Goal: Task Accomplishment & Management: Manage account settings

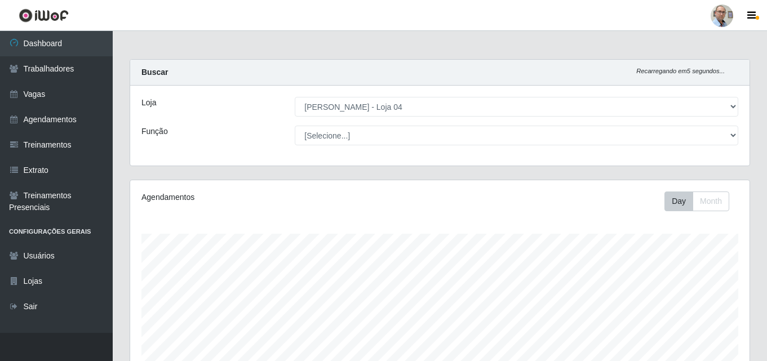
select select "251"
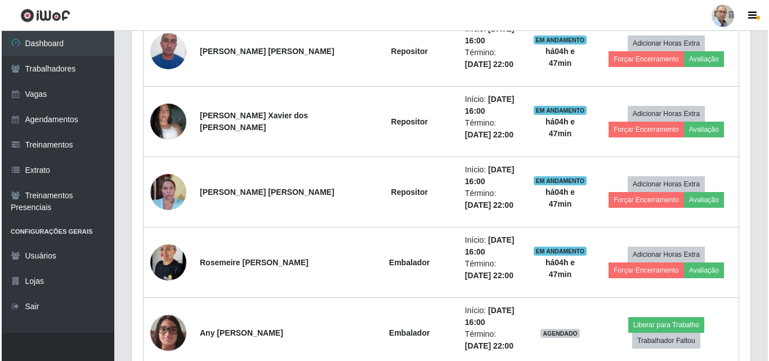
scroll to position [1017, 0]
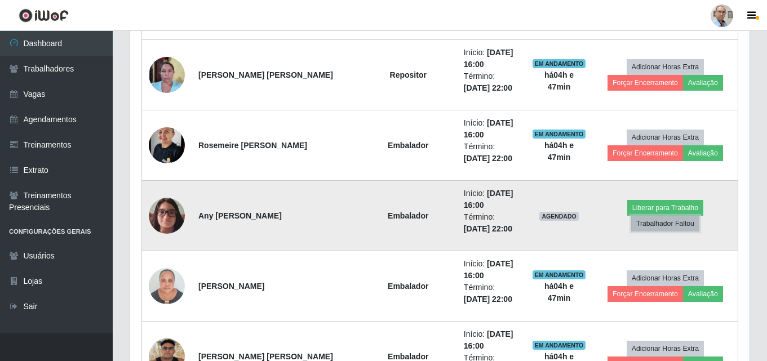
click at [665, 226] on td "Liberar para Trabalho Trabalhador Faltou" at bounding box center [665, 216] width 145 height 70
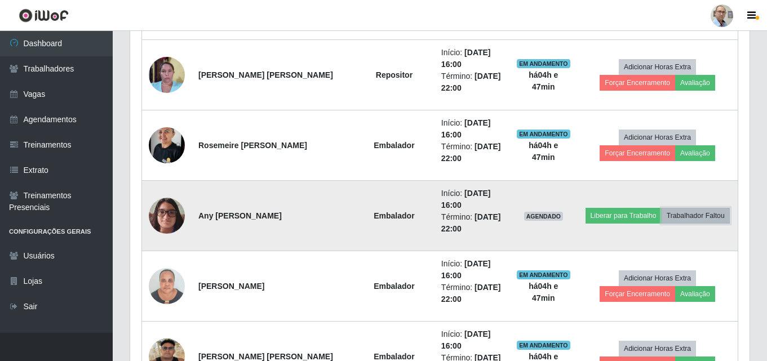
click at [705, 216] on button "Trabalhador Faltou" at bounding box center [695, 216] width 68 height 16
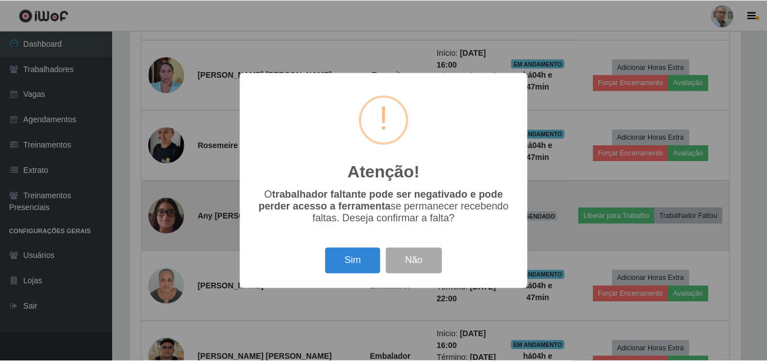
scroll to position [234, 613]
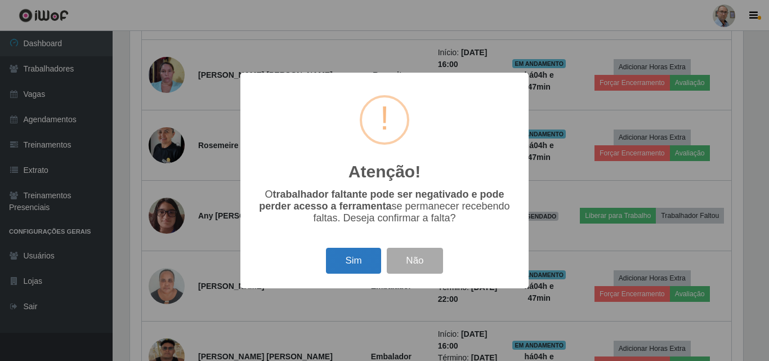
click at [353, 261] on button "Sim" at bounding box center [353, 261] width 55 height 26
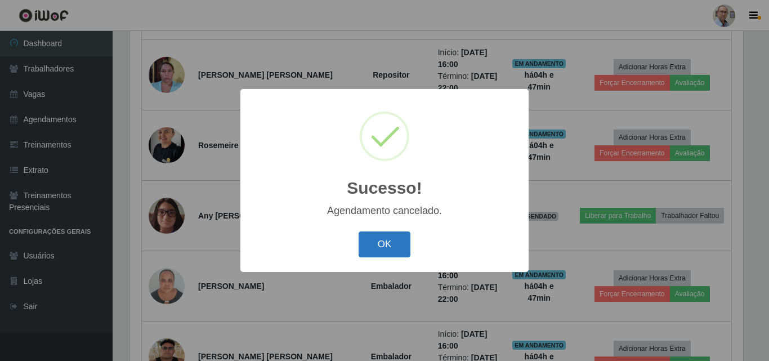
click at [386, 235] on button "OK" at bounding box center [385, 244] width 52 height 26
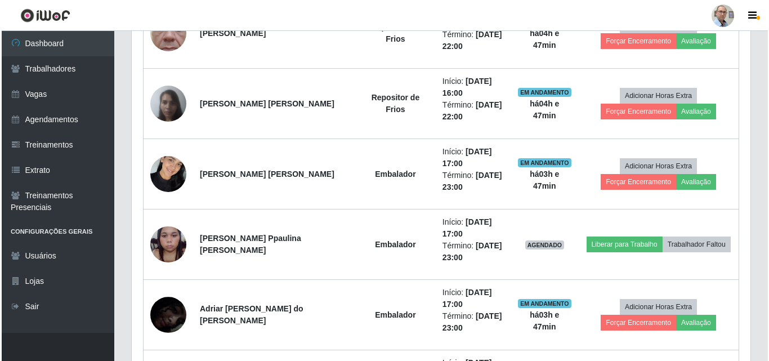
scroll to position [1411, 0]
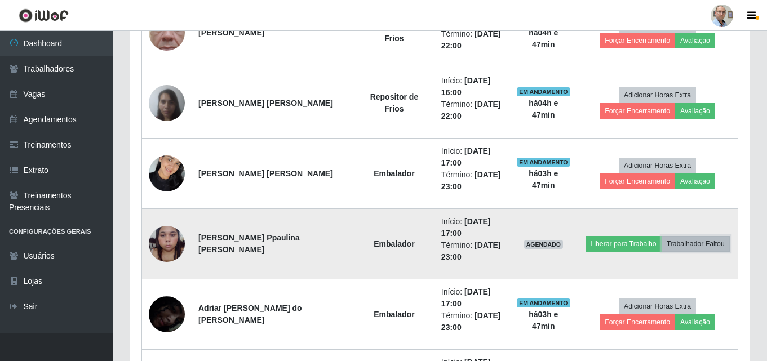
click at [709, 243] on button "Trabalhador Faltou" at bounding box center [695, 244] width 68 height 16
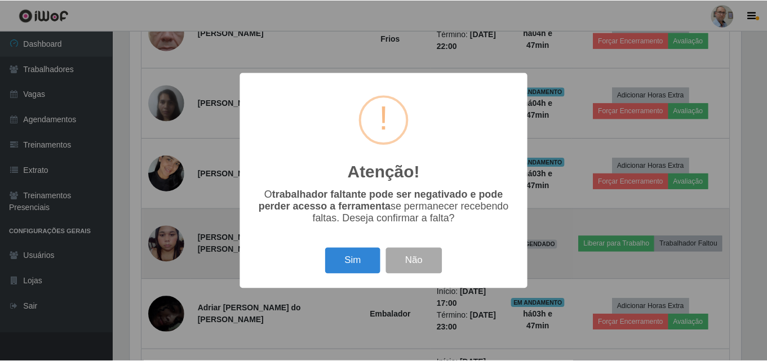
scroll to position [234, 613]
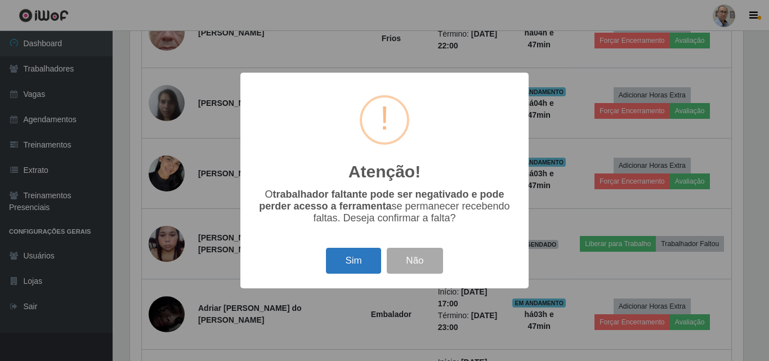
click at [357, 266] on button "Sim" at bounding box center [353, 261] width 55 height 26
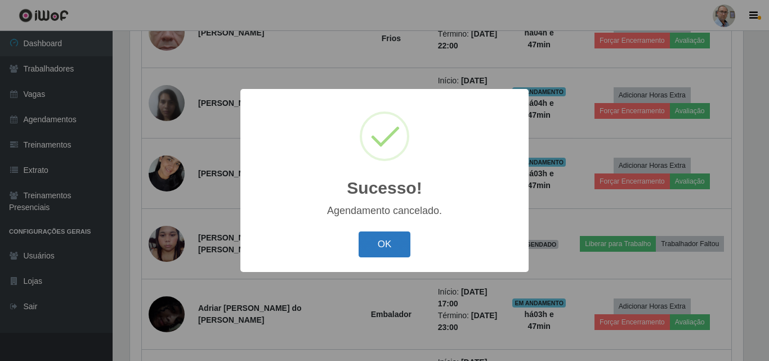
click at [367, 241] on button "OK" at bounding box center [385, 244] width 52 height 26
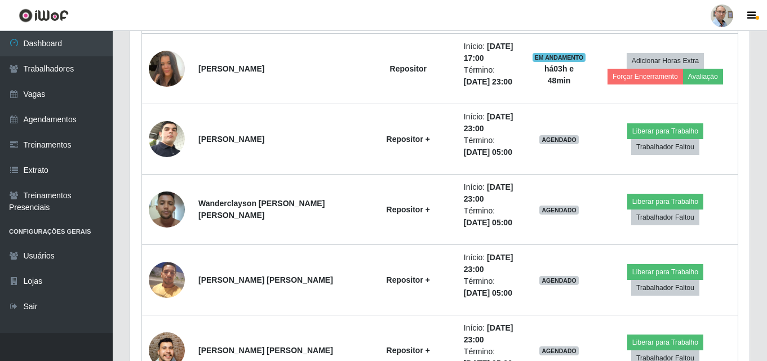
scroll to position [1947, 0]
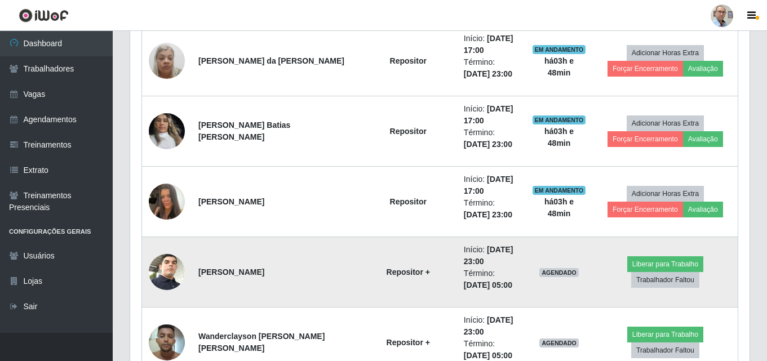
click at [162, 269] on img at bounding box center [167, 272] width 36 height 64
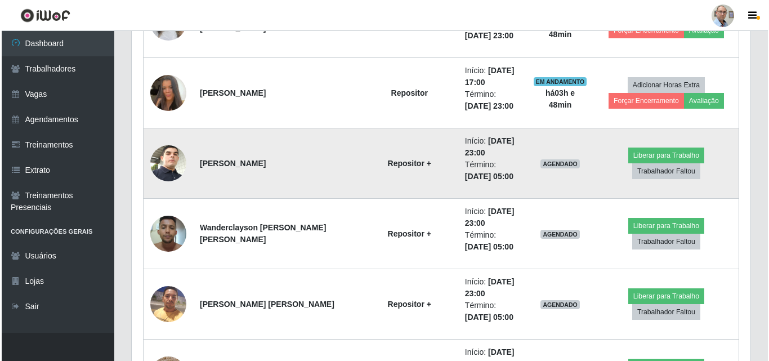
scroll to position [2059, 0]
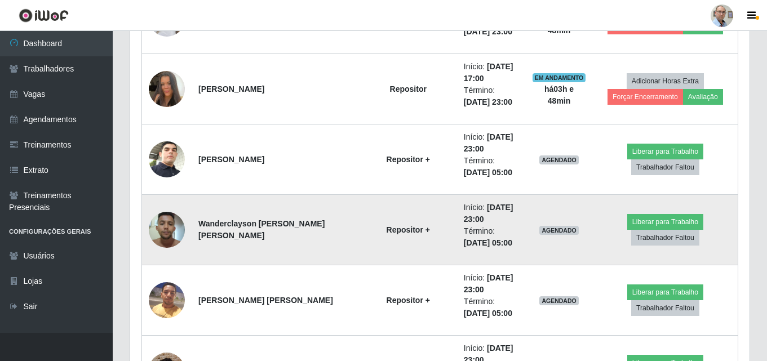
click at [163, 231] on img at bounding box center [167, 230] width 36 height 48
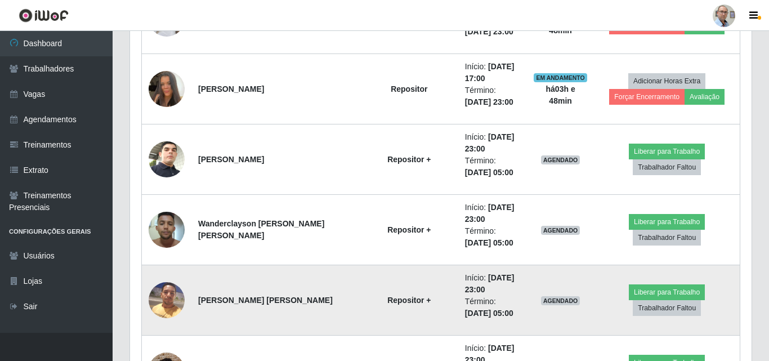
scroll to position [0, 0]
click at [165, 299] on img at bounding box center [167, 300] width 36 height 48
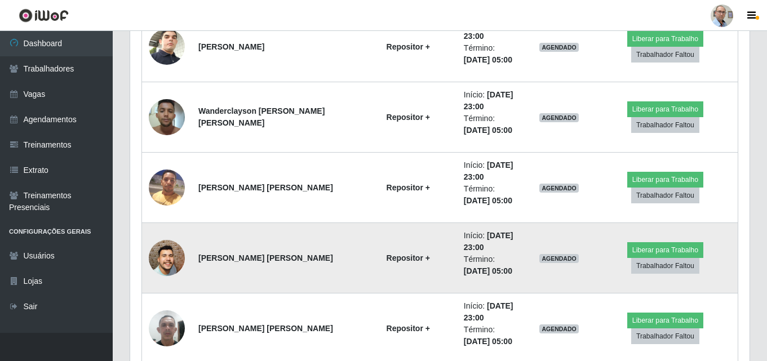
click at [165, 264] on img at bounding box center [167, 258] width 36 height 82
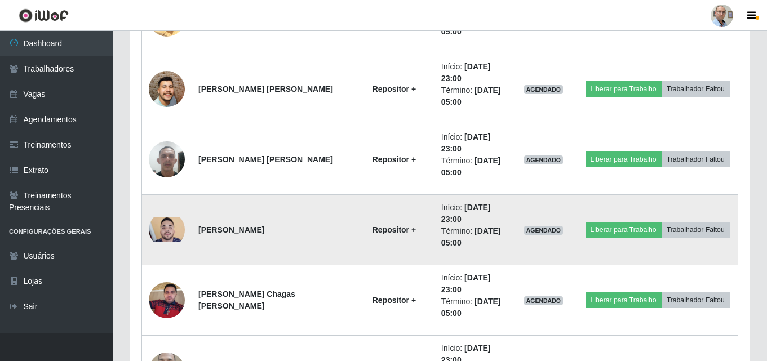
click at [168, 224] on img at bounding box center [167, 229] width 36 height 25
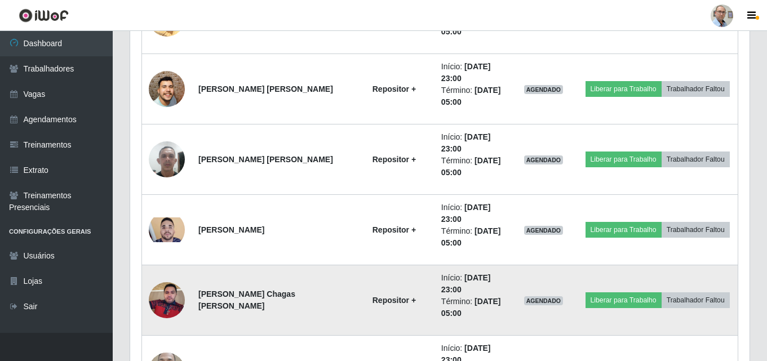
click at [170, 296] on img at bounding box center [167, 300] width 36 height 48
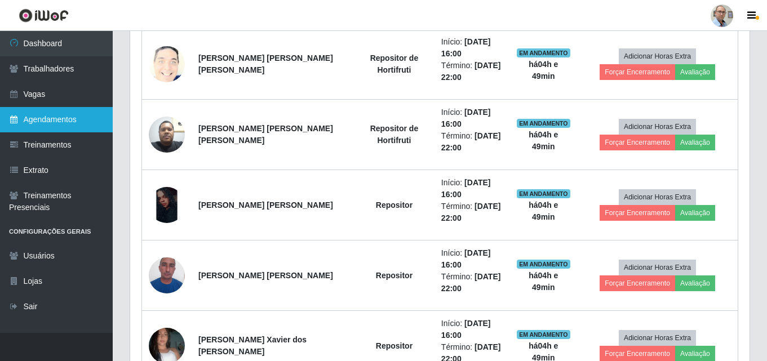
click at [43, 115] on link "Agendamentos" at bounding box center [56, 119] width 113 height 25
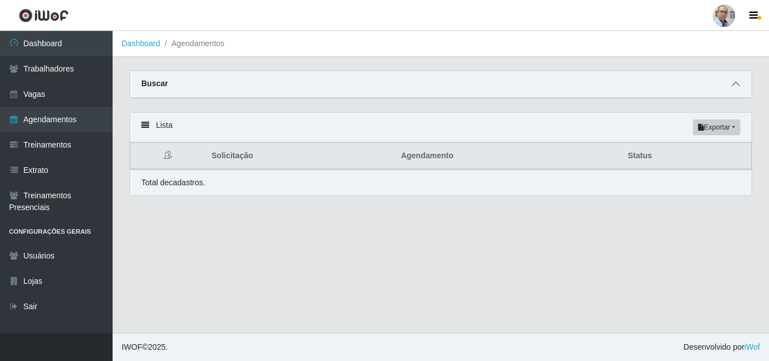
click at [741, 85] on span at bounding box center [736, 84] width 14 height 13
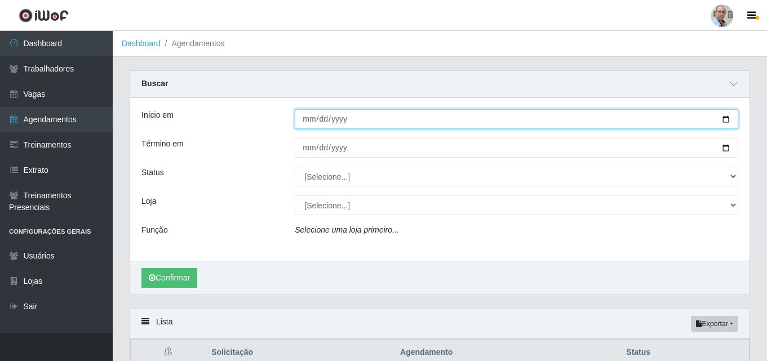
click at [726, 115] on input "Início em" at bounding box center [516, 119] width 443 height 20
type input "[DATE]"
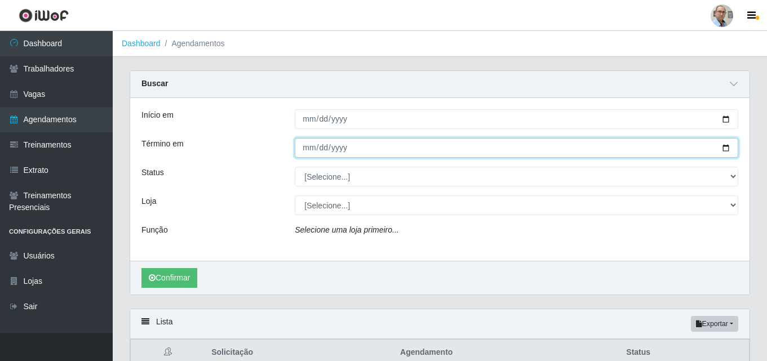
click at [727, 149] on input "Término em" at bounding box center [516, 148] width 443 height 20
type input "[DATE]"
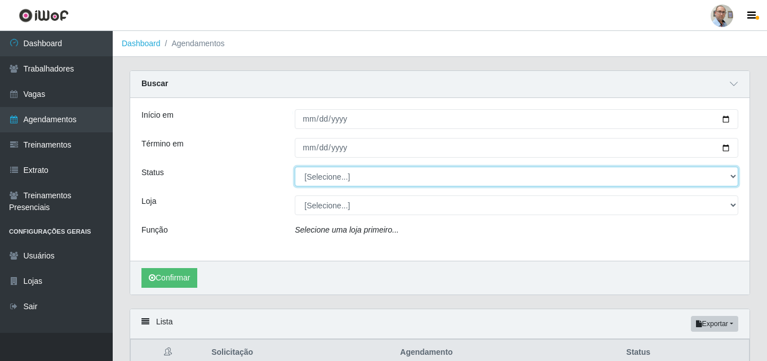
click at [364, 177] on select "[Selecione...] AGENDADO AGUARDANDO LIBERAR EM ANDAMENTO EM REVISÃO FINALIZADO C…" at bounding box center [516, 177] width 443 height 20
select select "AGENDADO"
click at [295, 167] on select "[Selecione...] AGENDADO AGUARDANDO LIBERAR EM ANDAMENTO EM REVISÃO FINALIZADO C…" at bounding box center [516, 177] width 443 height 20
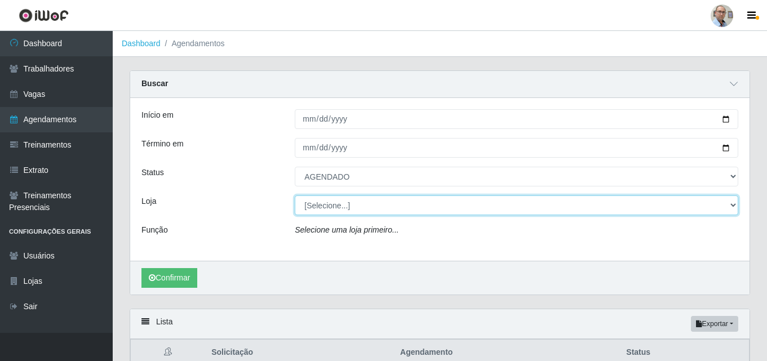
click at [332, 209] on select "[Selecione...] Mar Vermelho - Loja 04" at bounding box center [516, 205] width 443 height 20
select select "251"
click at [295, 196] on select "[Selecione...] Mar Vermelho - Loja 04" at bounding box center [516, 205] width 443 height 20
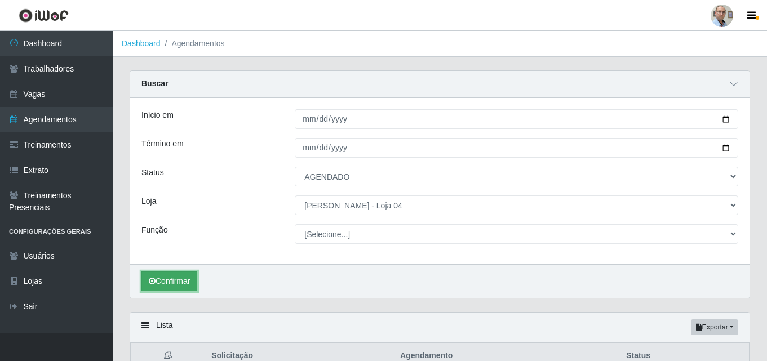
click at [170, 283] on button "Confirmar" at bounding box center [169, 281] width 56 height 20
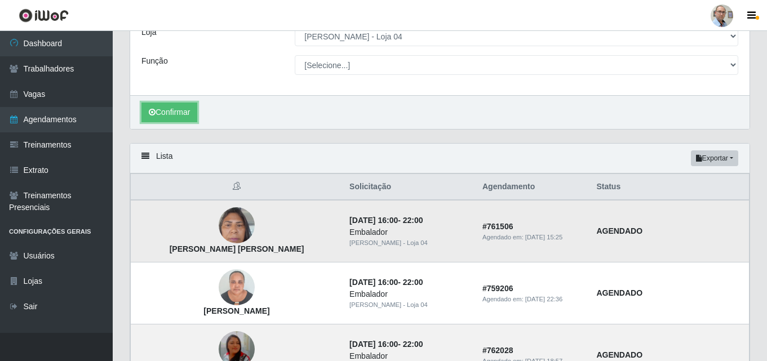
scroll to position [225, 0]
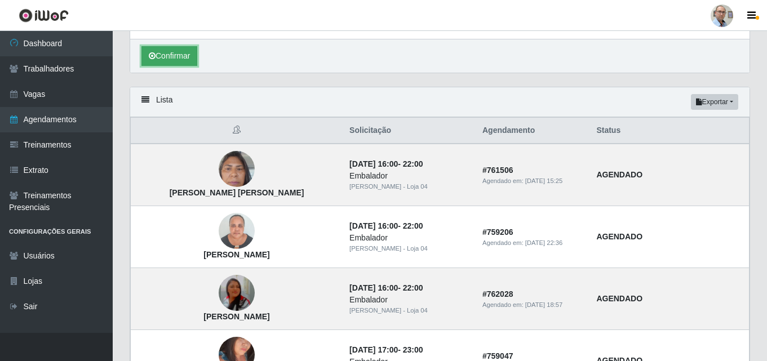
click at [181, 60] on button "Confirmar" at bounding box center [169, 56] width 56 height 20
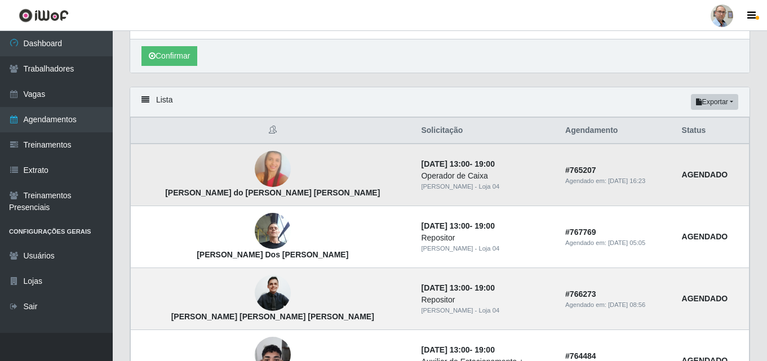
click at [255, 157] on img at bounding box center [273, 169] width 36 height 55
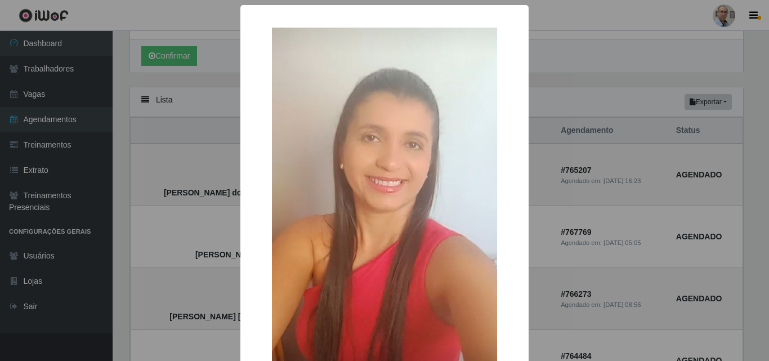
click at [208, 161] on div "× [PERSON_NAME] do [PERSON_NAME] [PERSON_NAME] OK Cancel" at bounding box center [384, 180] width 769 height 361
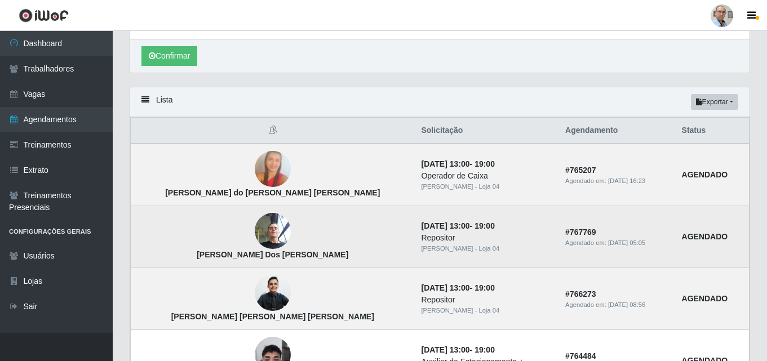
click at [259, 235] on img at bounding box center [273, 231] width 36 height 48
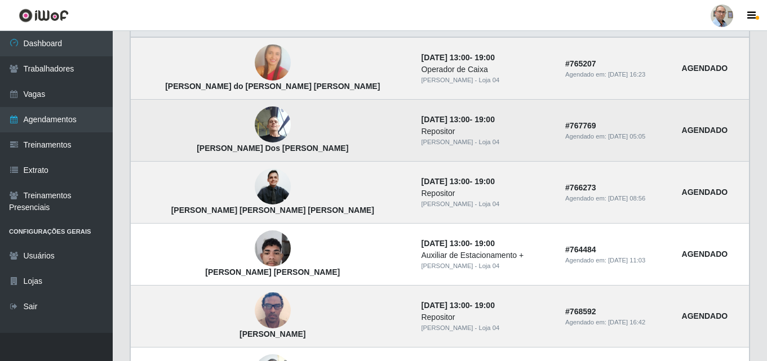
scroll to position [338, 0]
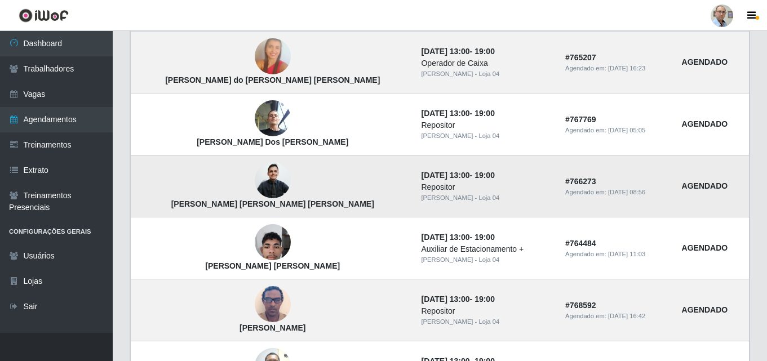
click at [255, 179] on img at bounding box center [273, 180] width 36 height 39
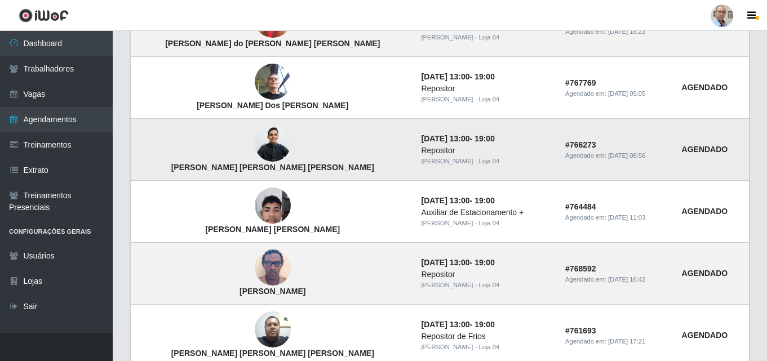
scroll to position [394, 0]
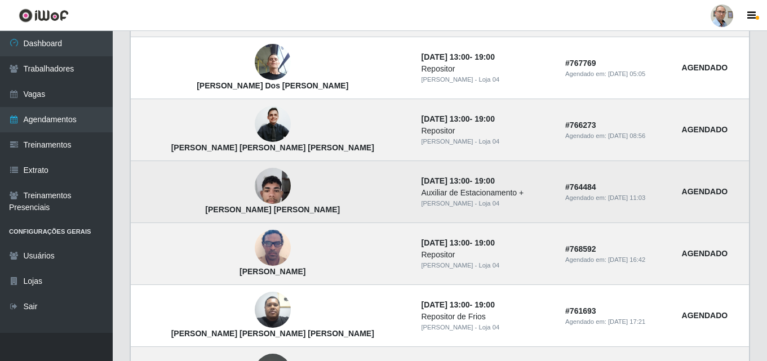
click at [255, 188] on img at bounding box center [273, 186] width 36 height 48
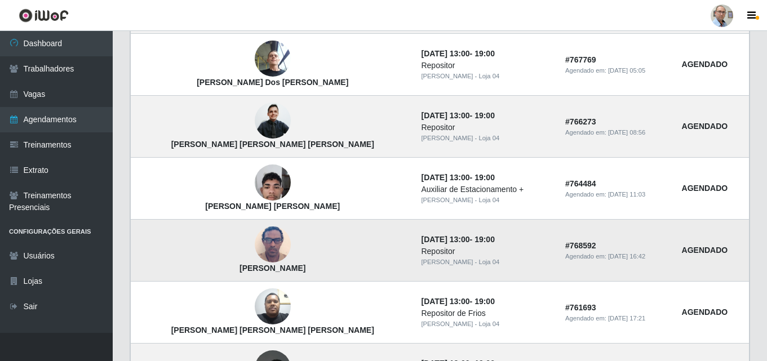
scroll to position [507, 0]
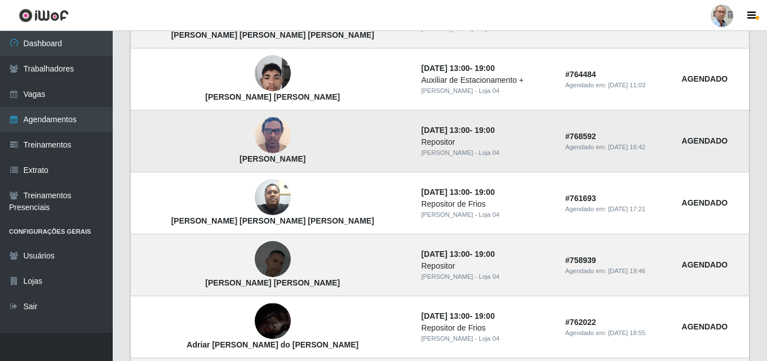
click at [255, 134] on img at bounding box center [273, 136] width 36 height 48
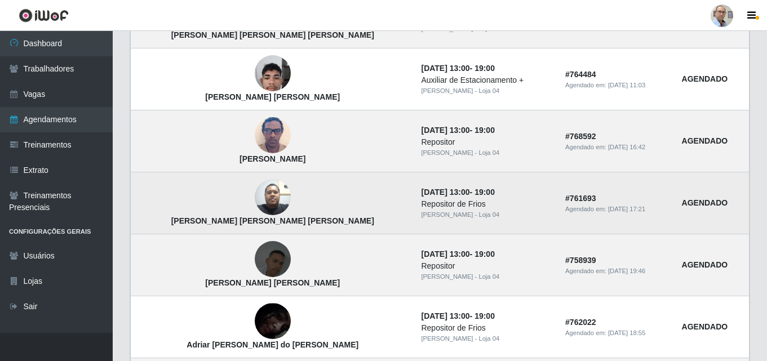
click at [255, 194] on img at bounding box center [273, 197] width 36 height 48
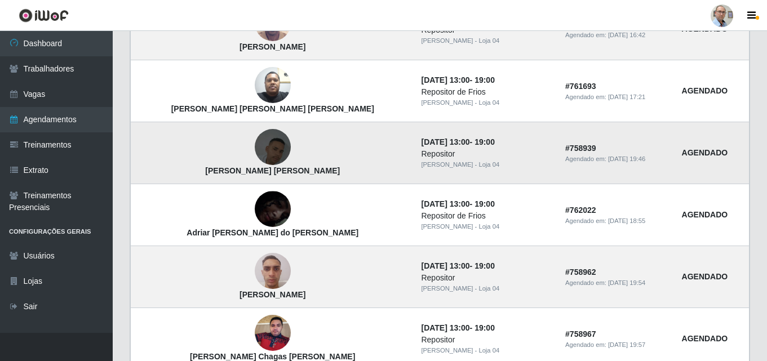
scroll to position [620, 0]
click at [260, 142] on img at bounding box center [273, 146] width 36 height 64
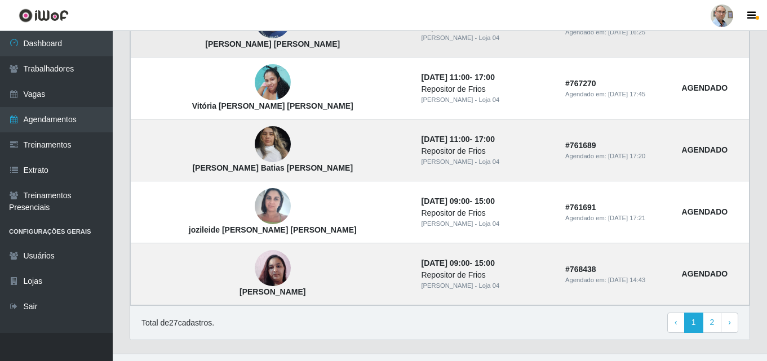
scroll to position [1014, 0]
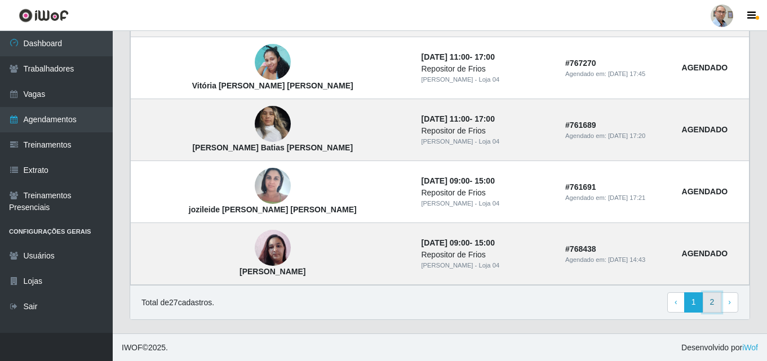
click at [706, 300] on link "2" at bounding box center [711, 302] width 19 height 20
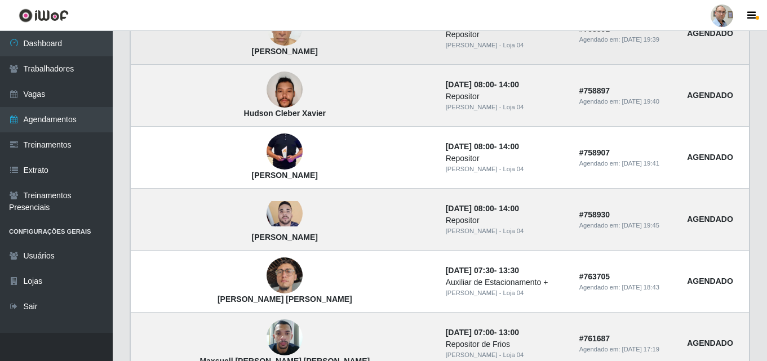
scroll to position [507, 0]
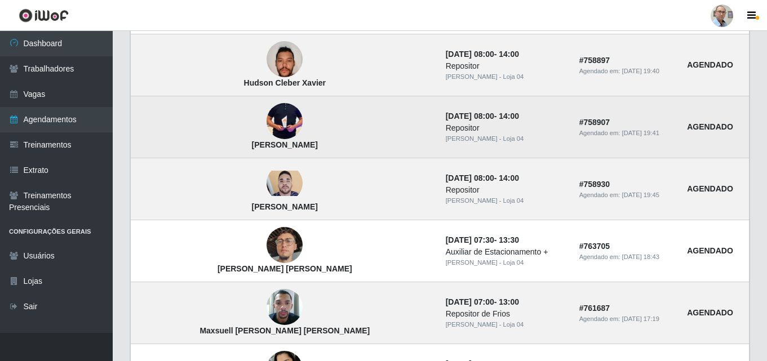
click at [266, 115] on img at bounding box center [284, 121] width 36 height 76
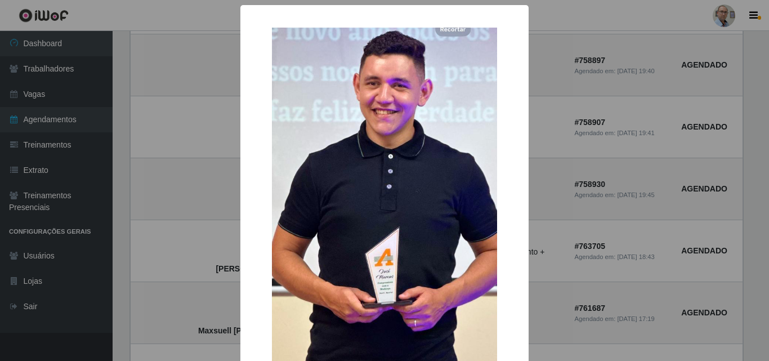
click at [185, 184] on div "× José Marcos da silva filho OK Cancel" at bounding box center [384, 180] width 769 height 361
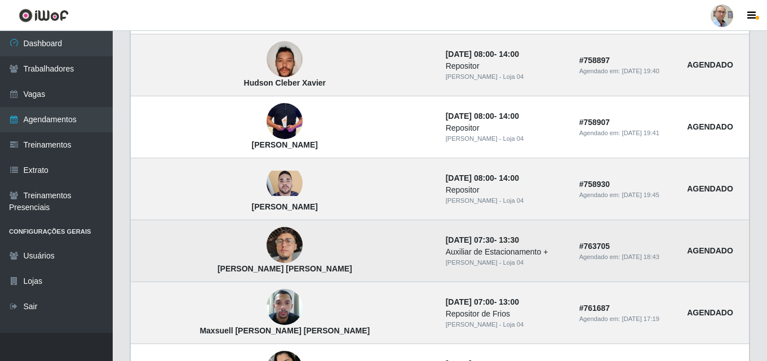
click at [266, 242] on img at bounding box center [284, 245] width 36 height 64
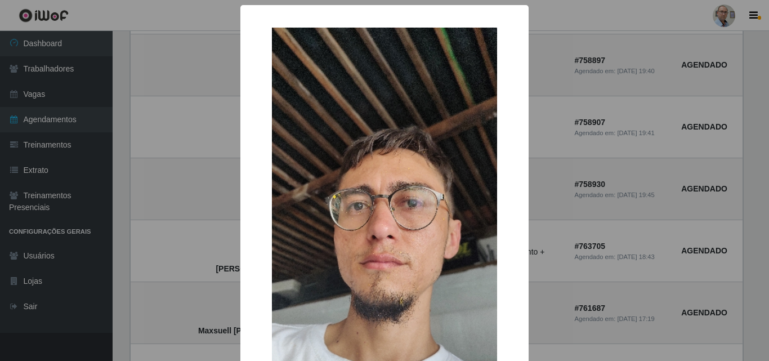
click at [220, 237] on div "× Francisco Rodrigo tibúrcio de Araújo OK Cancel" at bounding box center [384, 180] width 769 height 361
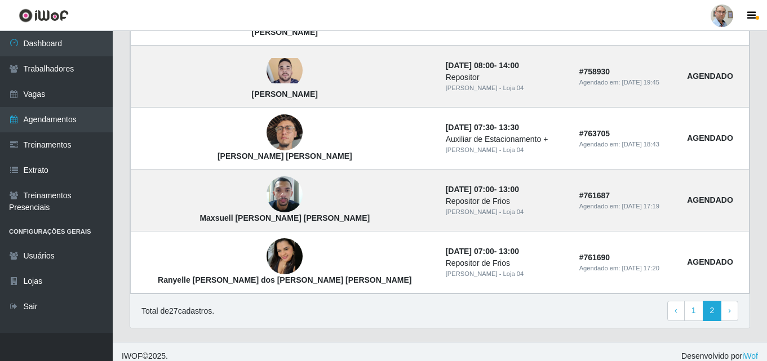
scroll to position [629, 0]
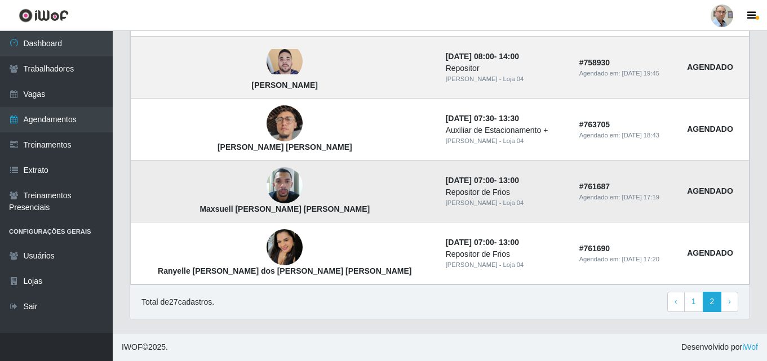
click at [266, 189] on img at bounding box center [284, 186] width 36 height 48
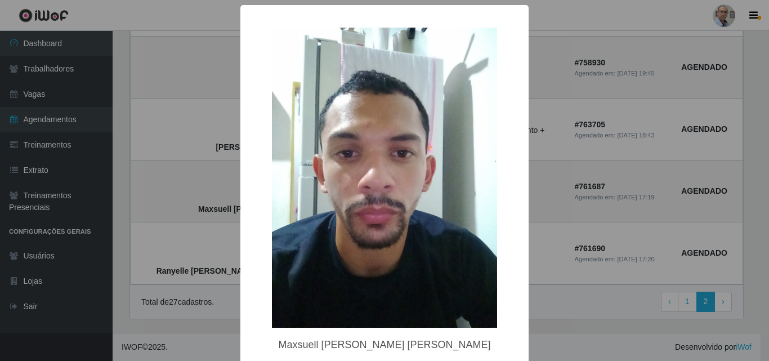
click at [205, 192] on div "× Maxsuell Gomes da Silva OK Cancel" at bounding box center [384, 180] width 769 height 361
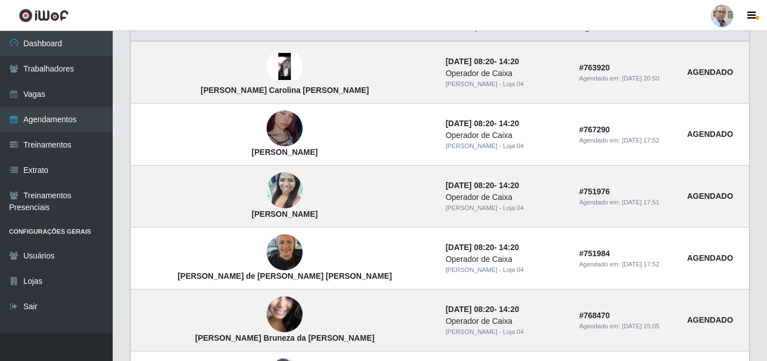
scroll to position [56, 0]
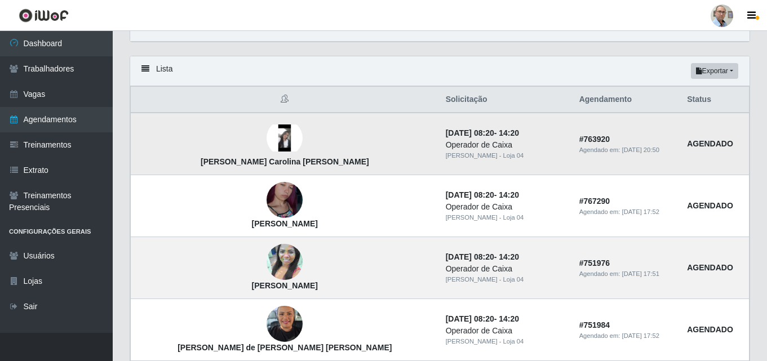
click at [266, 137] on img at bounding box center [284, 137] width 36 height 27
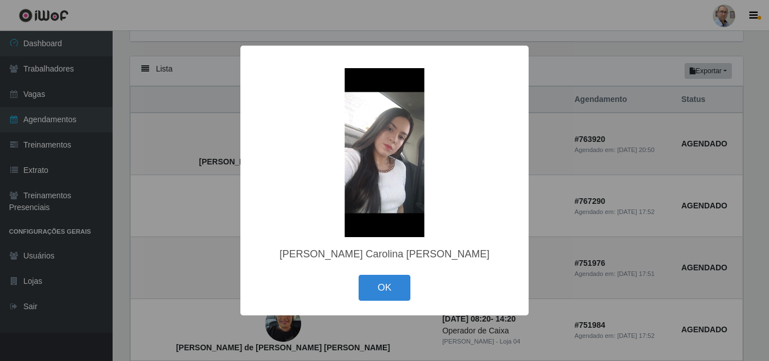
click at [207, 152] on div "× Ana Carolina Vianna Gomes OK Cancel" at bounding box center [384, 180] width 769 height 361
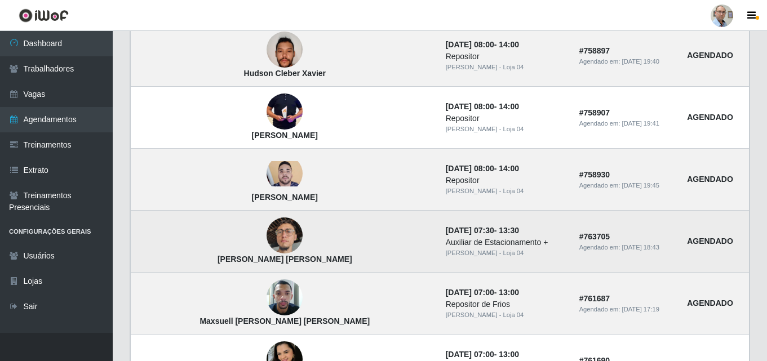
scroll to position [620, 0]
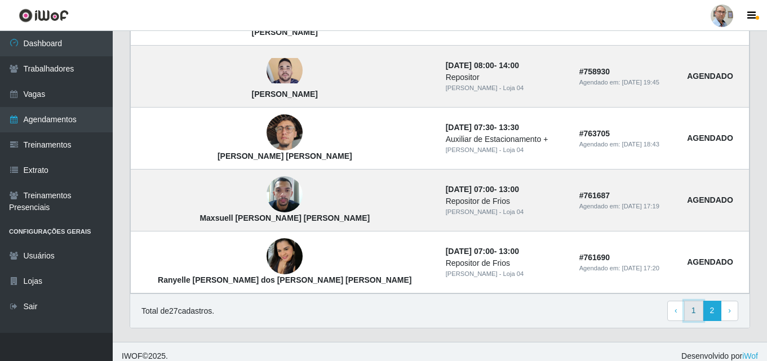
click at [692, 314] on link "1" at bounding box center [693, 311] width 19 height 20
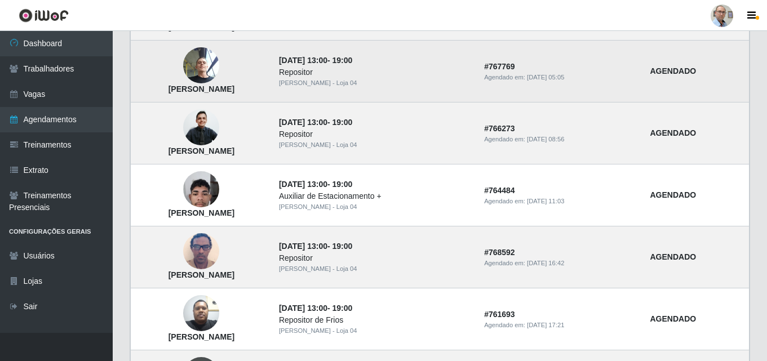
scroll to position [225, 0]
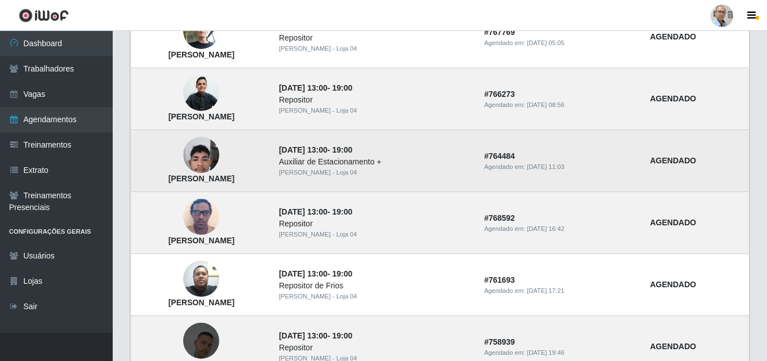
click at [219, 154] on img at bounding box center [201, 155] width 36 height 48
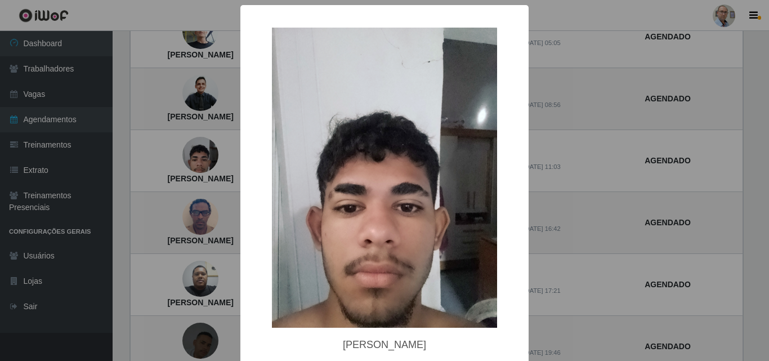
click at [207, 162] on div "× Isaac Henrique da Silva Dias OK Cancel" at bounding box center [384, 180] width 769 height 361
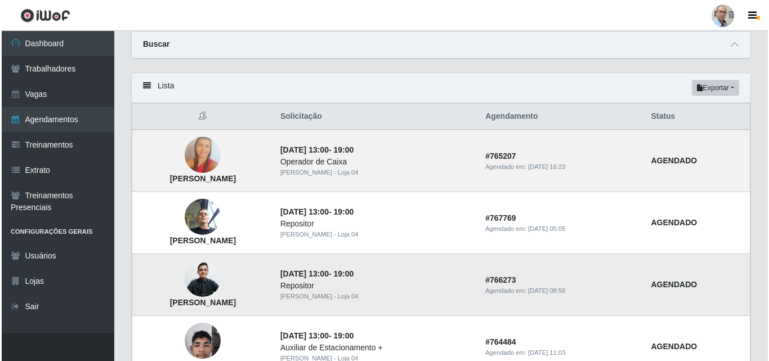
scroll to position [113, 0]
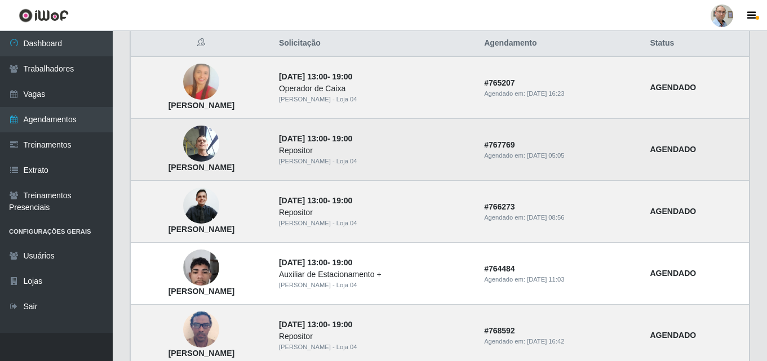
click at [219, 142] on img at bounding box center [201, 144] width 36 height 48
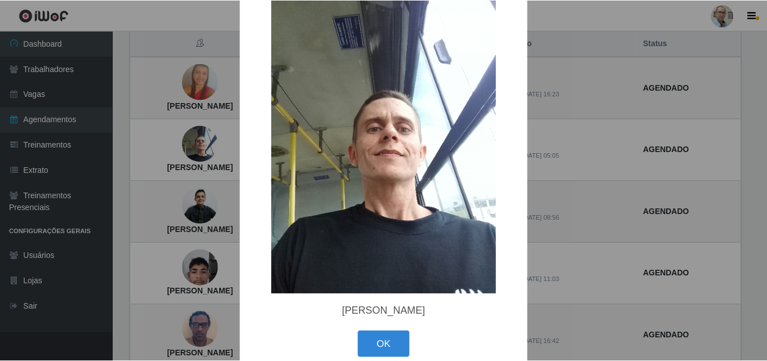
scroll to position [51, 0]
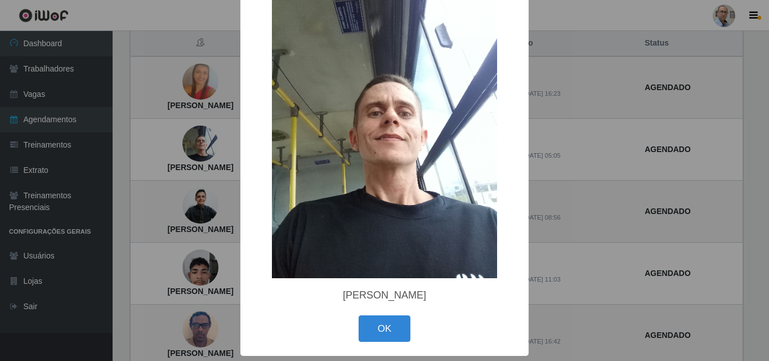
click at [178, 168] on div "× Marcelo Magno Dos Santos OK Cancel" at bounding box center [384, 180] width 769 height 361
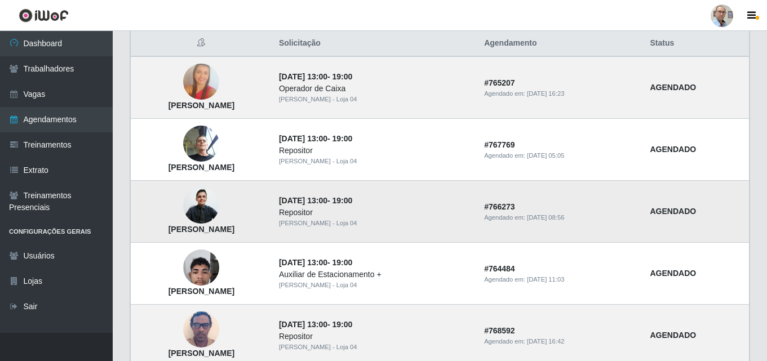
click at [219, 209] on img at bounding box center [201, 205] width 36 height 39
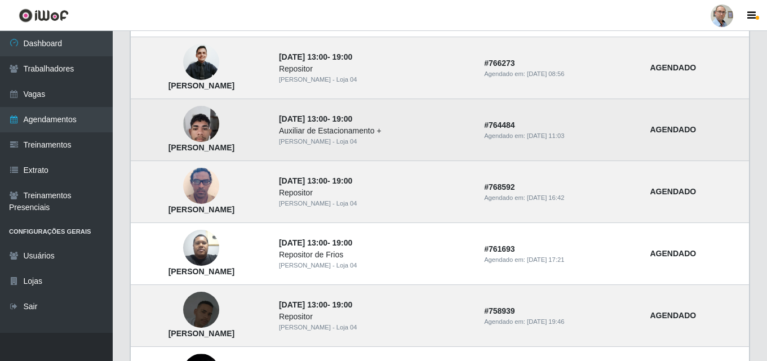
scroll to position [282, 0]
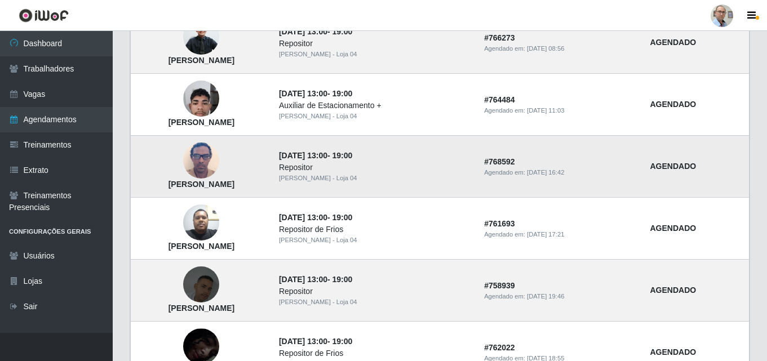
click at [219, 160] on img at bounding box center [201, 161] width 36 height 48
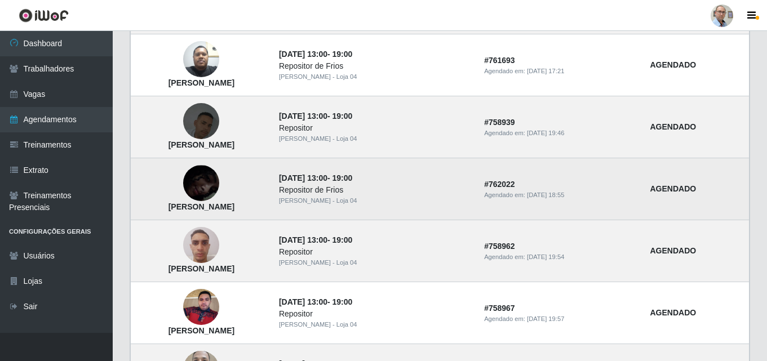
scroll to position [451, 0]
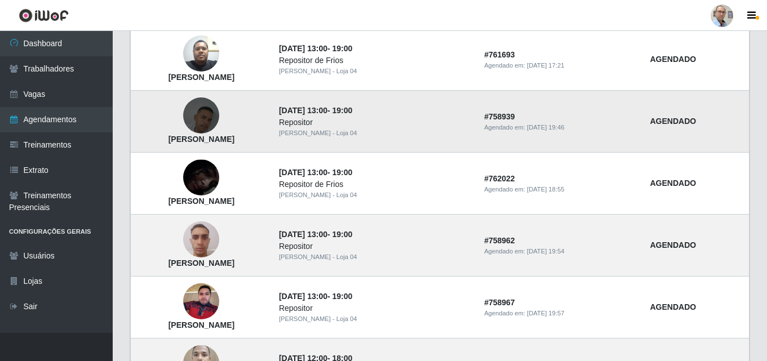
click at [219, 109] on img at bounding box center [201, 115] width 36 height 64
click at [219, 113] on img at bounding box center [201, 115] width 36 height 64
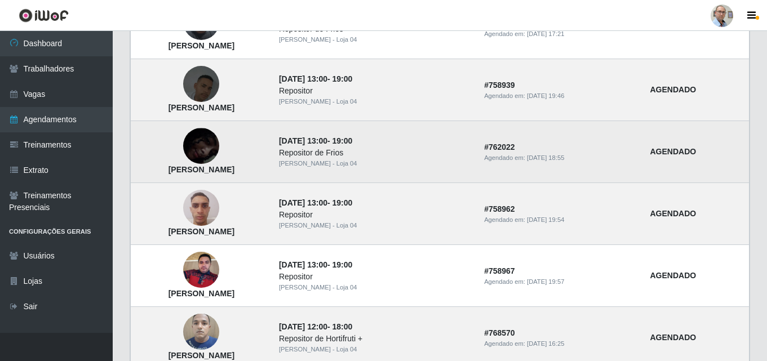
scroll to position [563, 0]
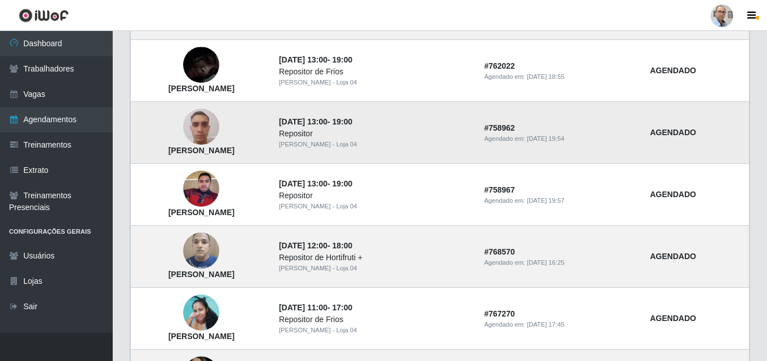
click at [219, 131] on img at bounding box center [201, 127] width 36 height 48
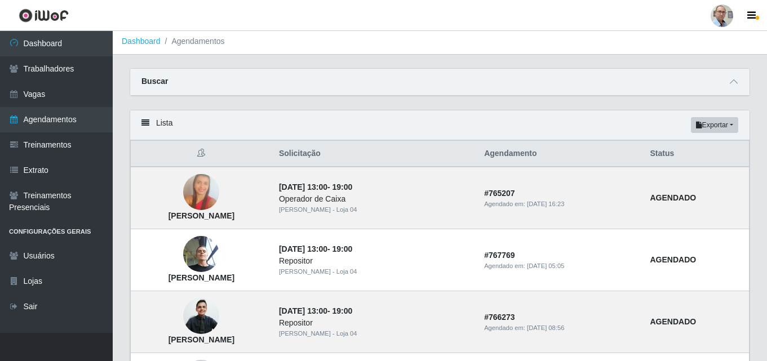
scroll to position [0, 0]
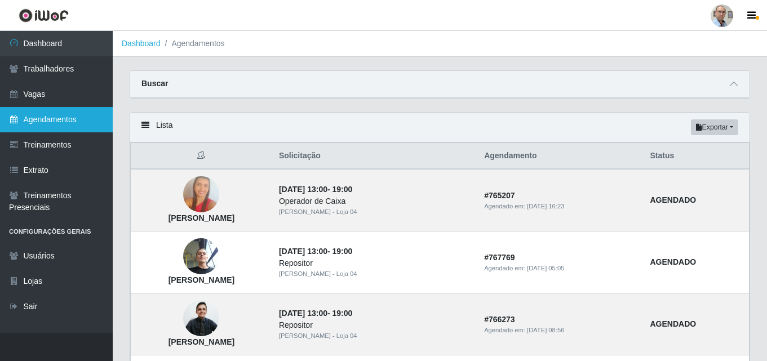
click at [52, 129] on link "Agendamentos" at bounding box center [56, 119] width 113 height 25
click at [58, 28] on link at bounding box center [43, 15] width 87 height 31
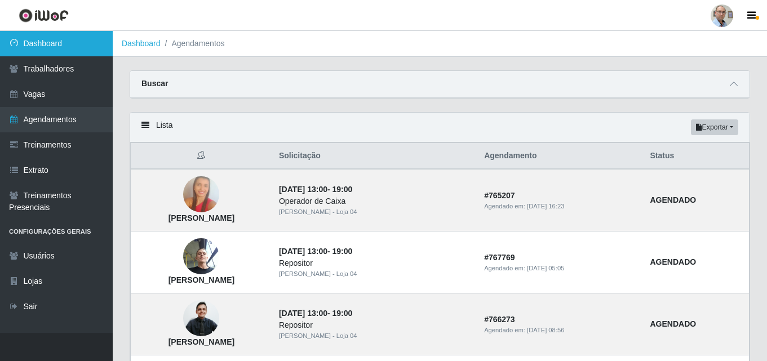
click at [52, 44] on link "Dashboard" at bounding box center [56, 43] width 113 height 25
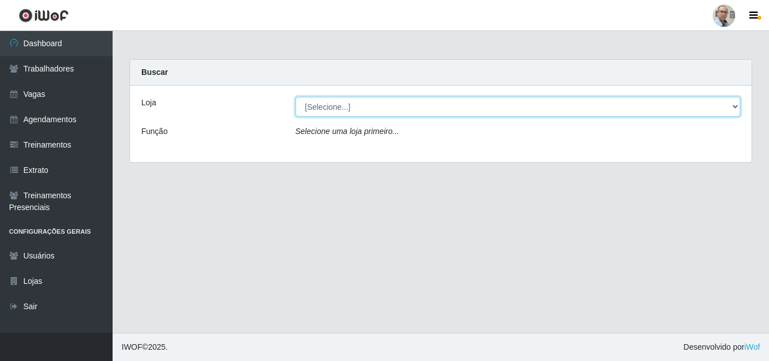
drag, startPoint x: 489, startPoint y: 109, endPoint x: 376, endPoint y: 150, distance: 120.4
click at [489, 109] on select "[Selecione...] Mar Vermelho - Loja 04" at bounding box center [519, 107] width 446 height 20
select select "251"
click at [296, 97] on select "[Selecione...] Mar Vermelho - Loja 04" at bounding box center [519, 107] width 446 height 20
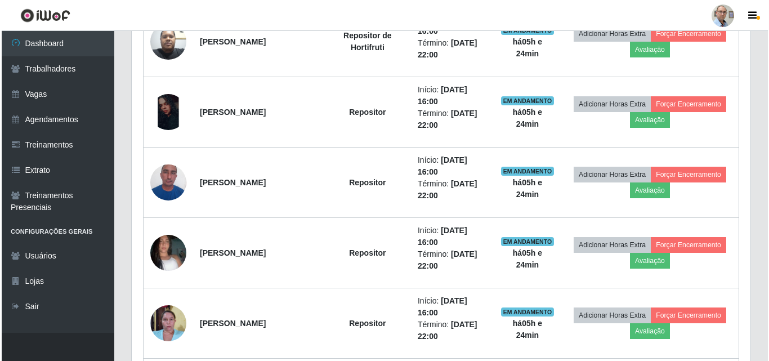
scroll to position [676, 0]
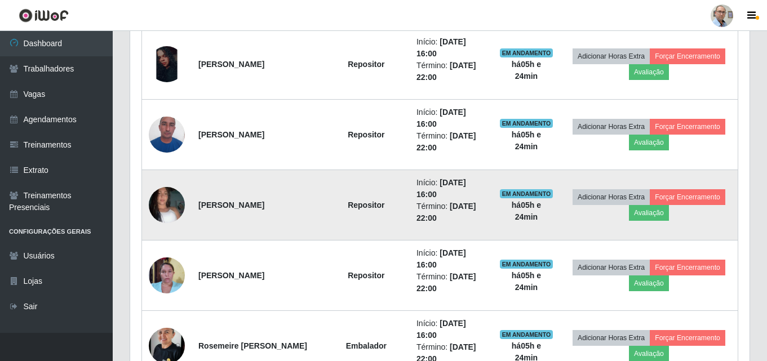
click at [163, 196] on img at bounding box center [167, 205] width 36 height 64
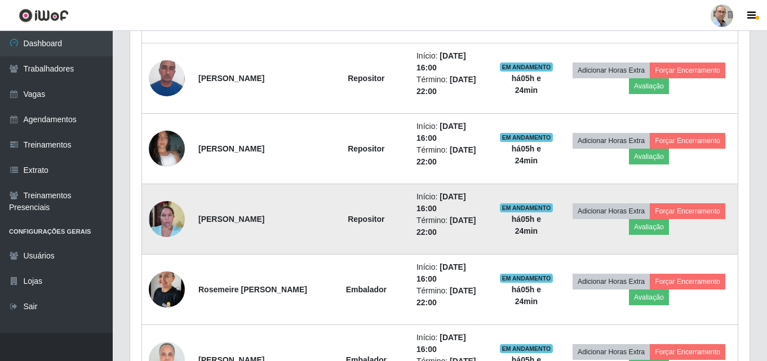
click at [168, 212] on img at bounding box center [167, 219] width 36 height 48
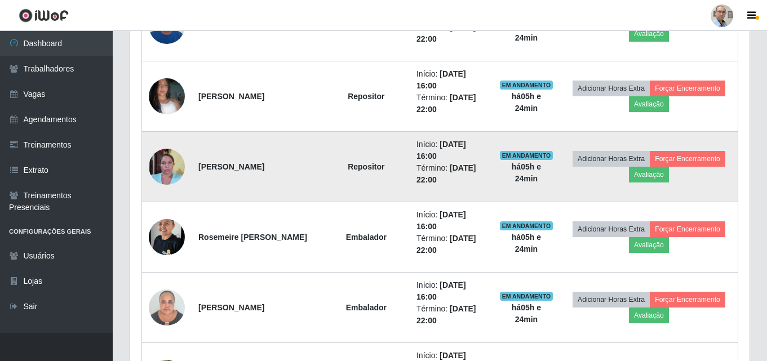
scroll to position [845, 0]
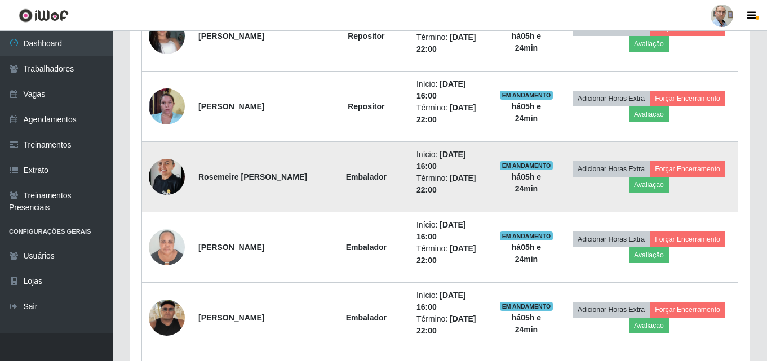
click at [169, 177] on img at bounding box center [167, 177] width 36 height 48
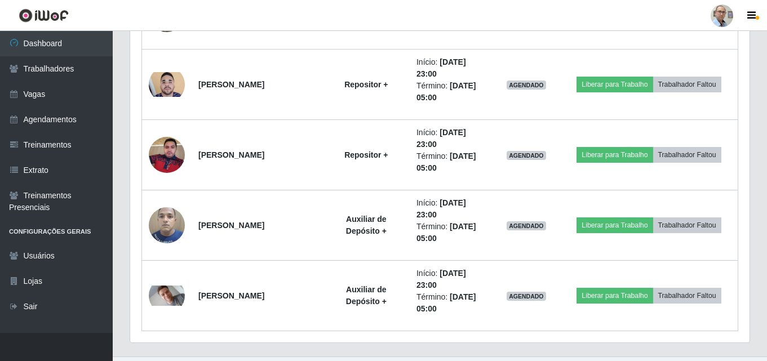
scroll to position [2366, 0]
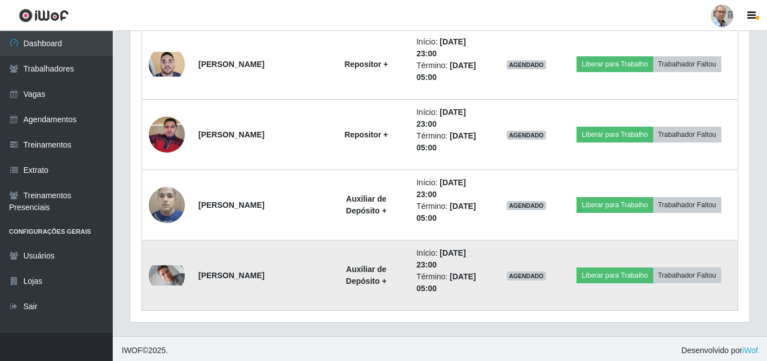
click at [168, 273] on img at bounding box center [167, 275] width 36 height 20
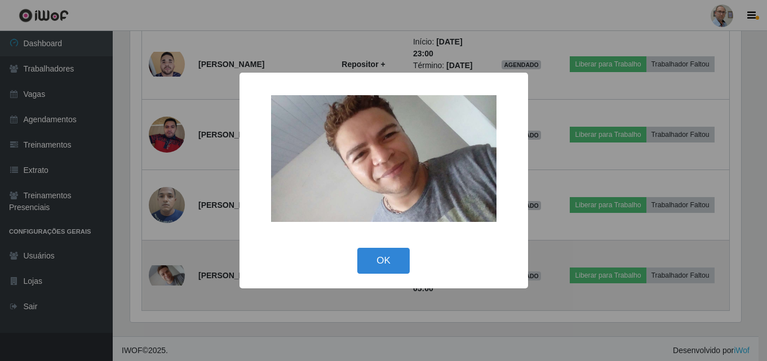
scroll to position [234, 613]
click at [168, 273] on div "× OK Cancel" at bounding box center [384, 180] width 769 height 361
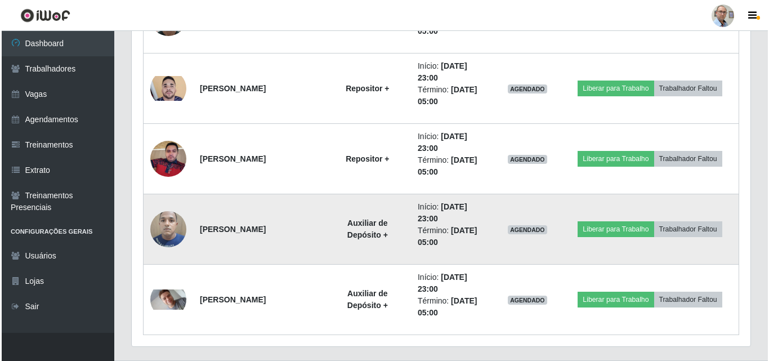
scroll to position [2369, 0]
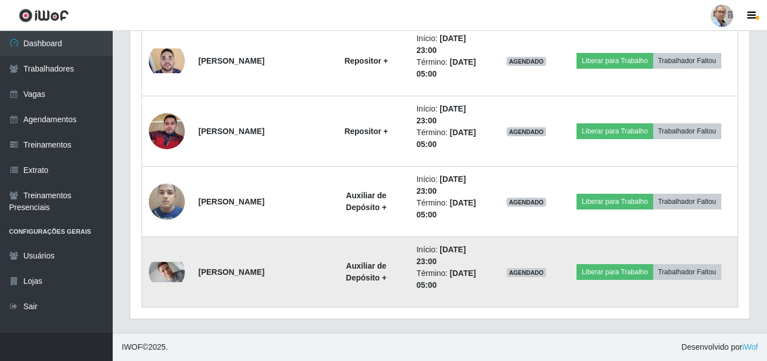
click at [167, 273] on img at bounding box center [167, 272] width 36 height 20
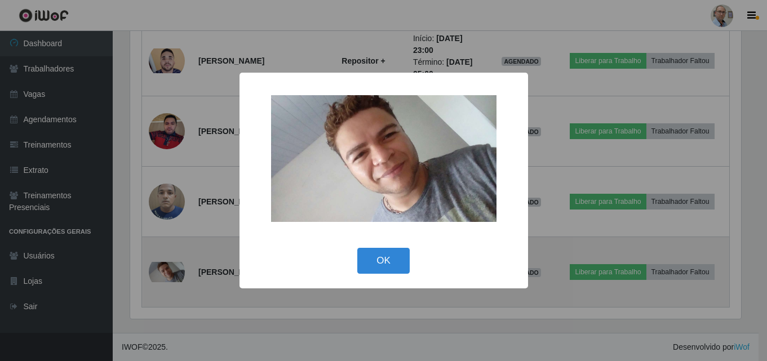
scroll to position [234, 613]
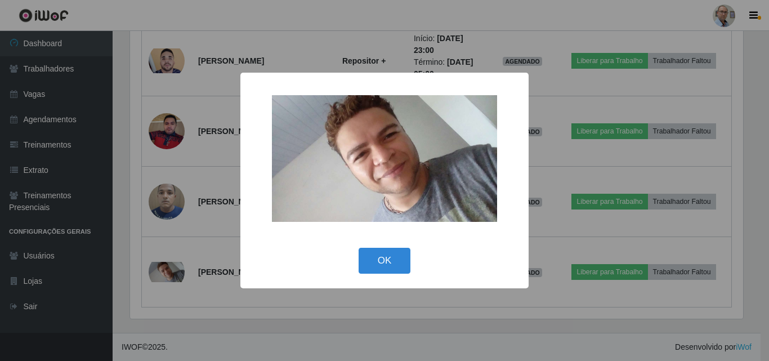
click at [257, 301] on div "× OK Cancel" at bounding box center [384, 180] width 769 height 361
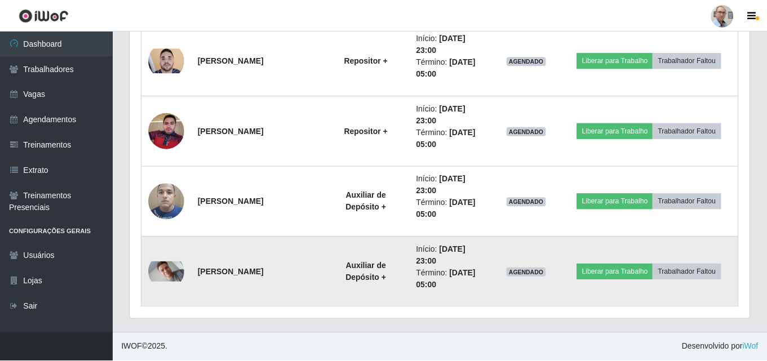
scroll to position [234, 619]
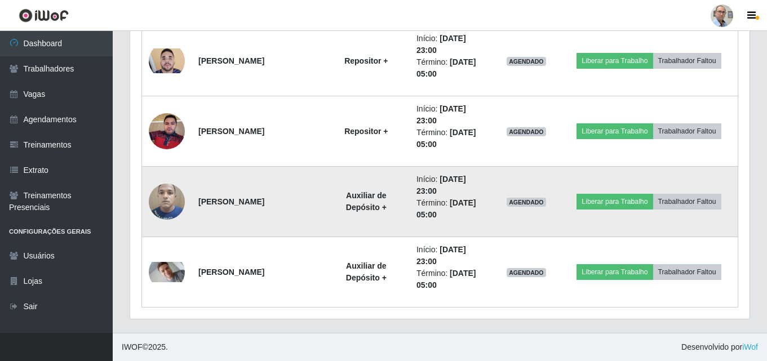
click at [160, 189] on img at bounding box center [167, 201] width 36 height 48
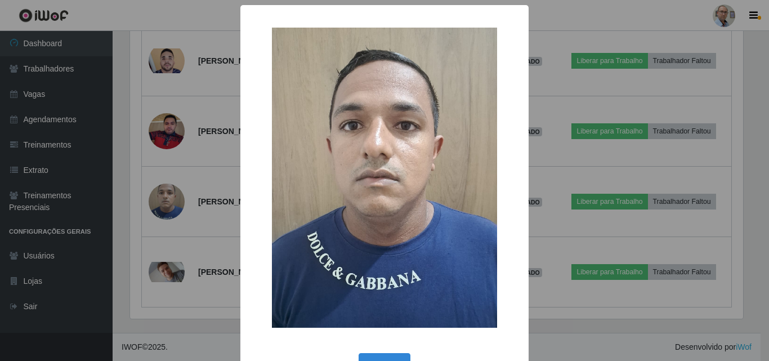
click at [167, 228] on div "× OK Cancel" at bounding box center [384, 180] width 769 height 361
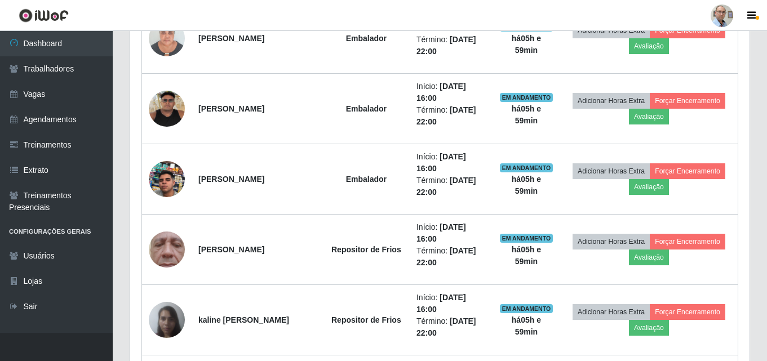
scroll to position [1074, 0]
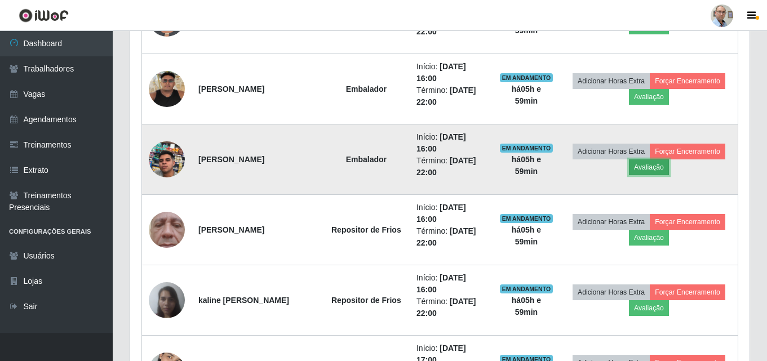
click at [669, 170] on button "Avaliação" at bounding box center [649, 167] width 40 height 16
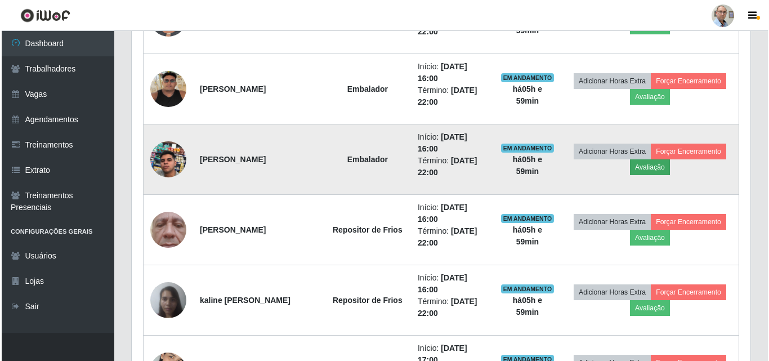
scroll to position [234, 613]
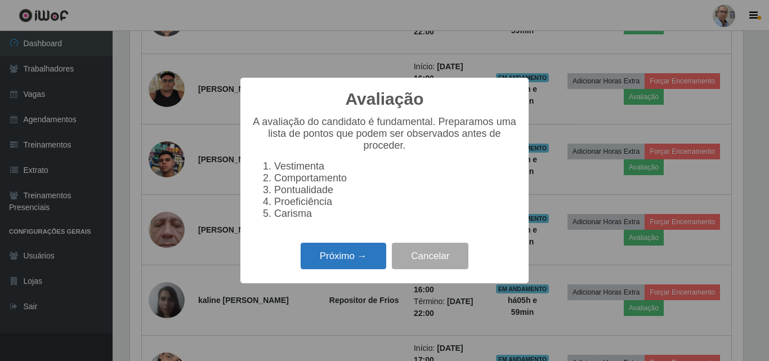
click at [340, 265] on button "Próximo →" at bounding box center [344, 256] width 86 height 26
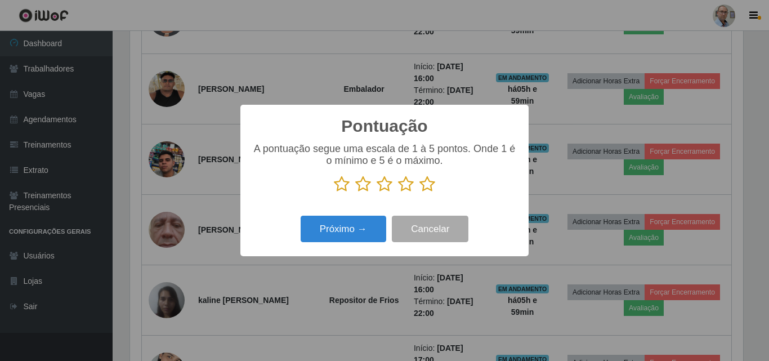
scroll to position [563009, 562630]
click at [425, 188] on icon at bounding box center [428, 184] width 16 height 17
click at [420, 193] on input "radio" at bounding box center [420, 193] width 0 height 0
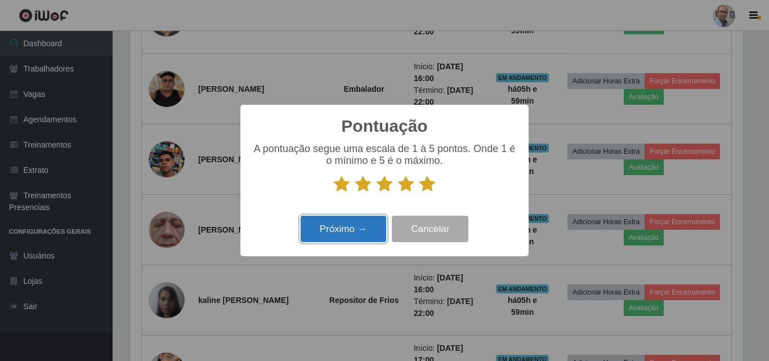
click at [346, 241] on button "Próximo →" at bounding box center [344, 229] width 86 height 26
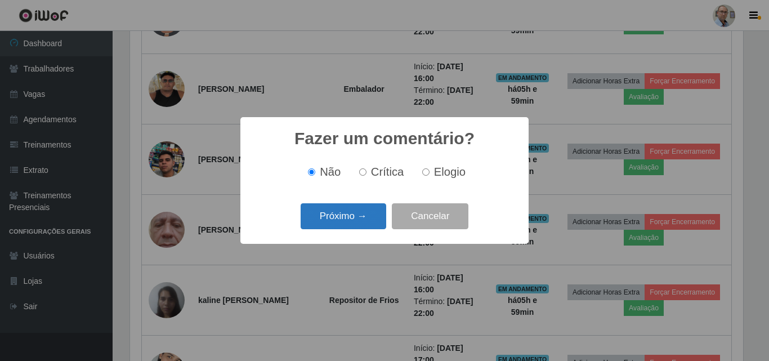
click at [339, 219] on button "Próximo →" at bounding box center [344, 216] width 86 height 26
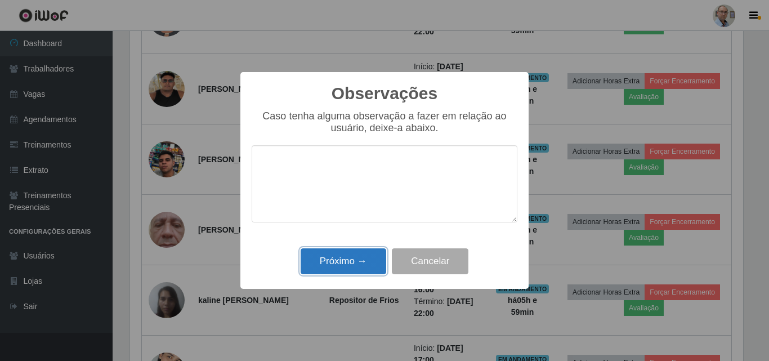
click at [357, 261] on button "Próximo →" at bounding box center [344, 261] width 86 height 26
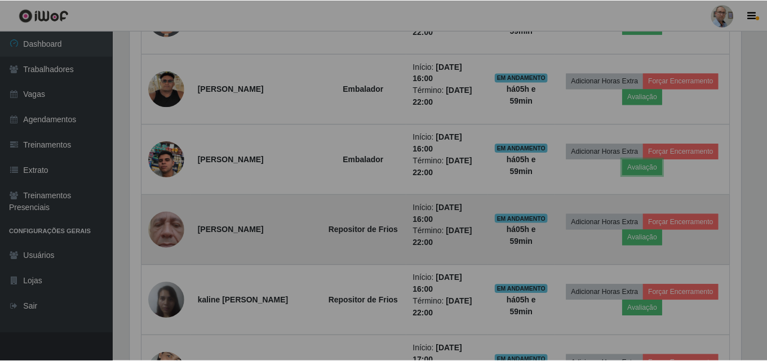
scroll to position [234, 619]
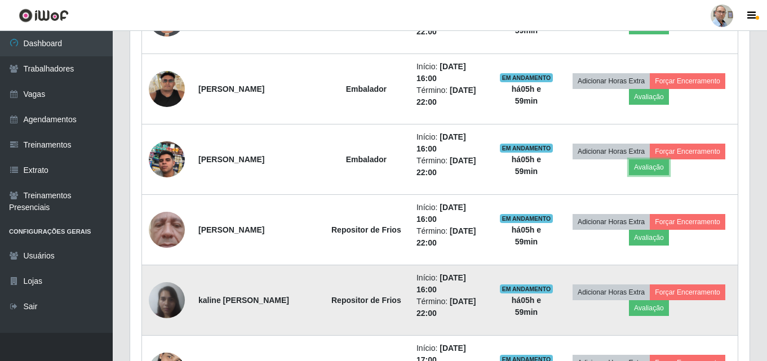
click at [629, 159] on button "Avaliação" at bounding box center [649, 167] width 40 height 16
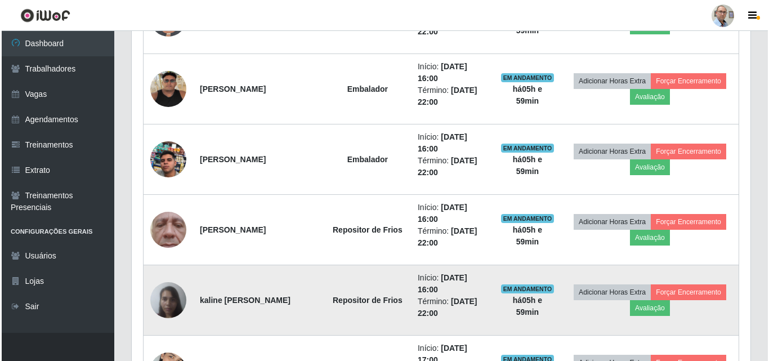
scroll to position [234, 613]
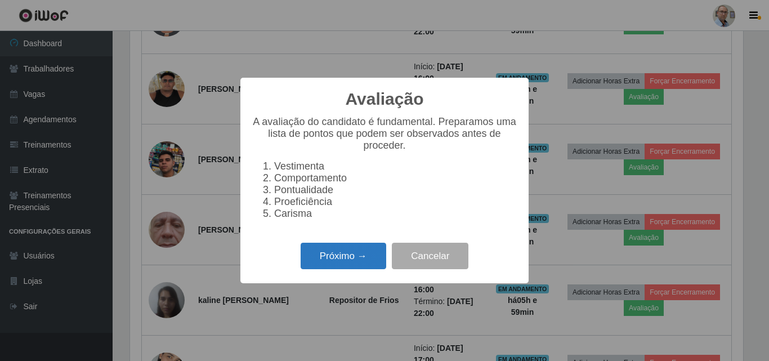
click button "Próximo →" at bounding box center [344, 256] width 86 height 26
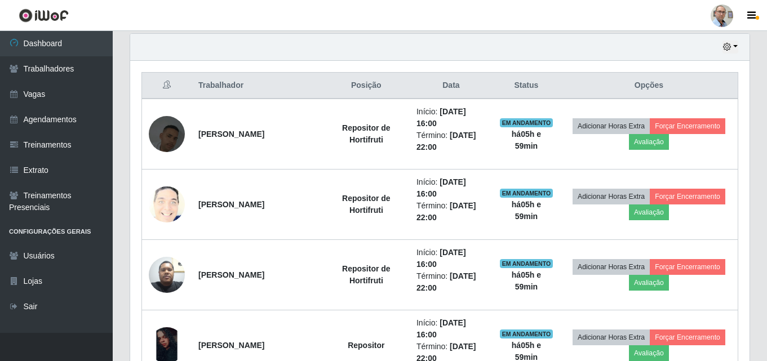
scroll to position [454, 0]
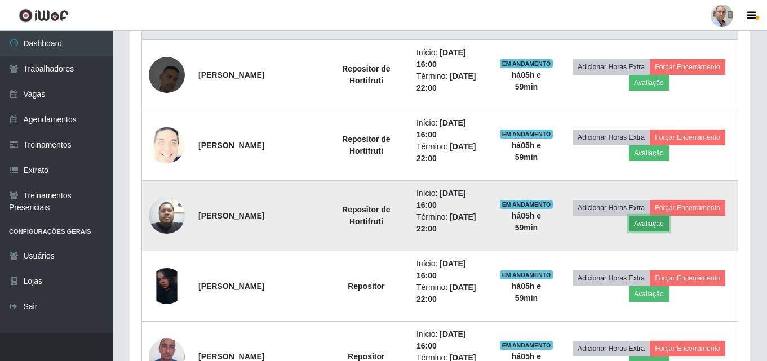
click at [669, 226] on button "Avaliação" at bounding box center [649, 224] width 40 height 16
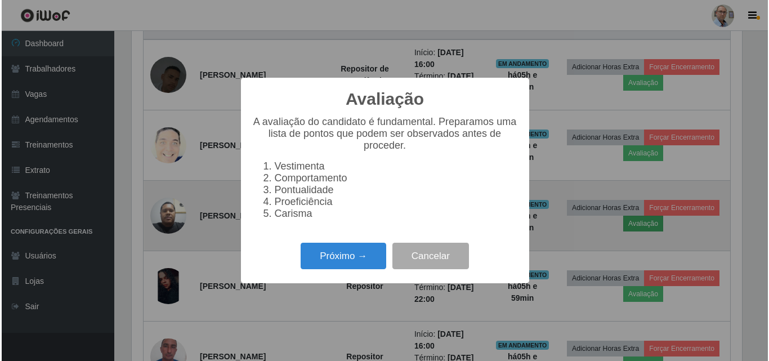
scroll to position [234, 613]
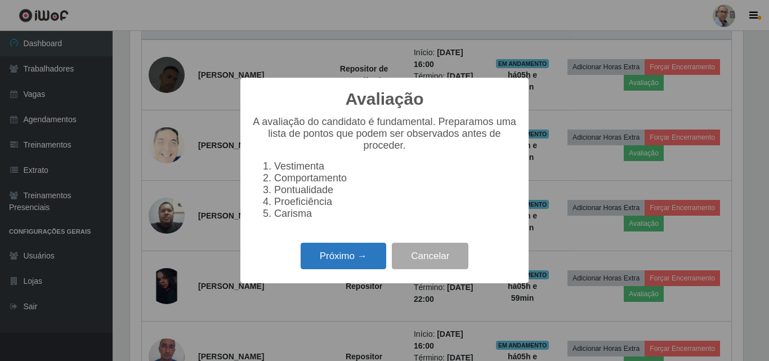
click at [336, 260] on button "Próximo →" at bounding box center [344, 256] width 86 height 26
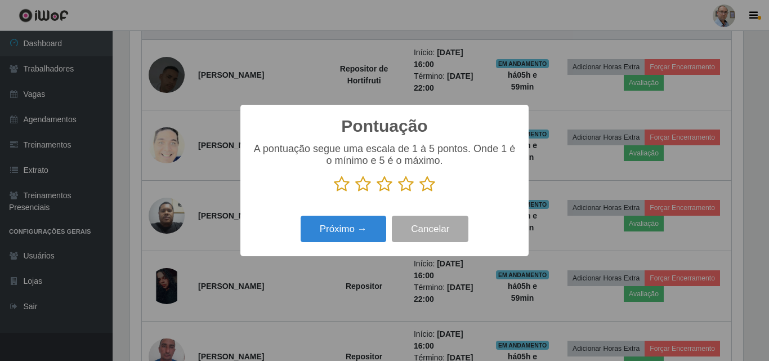
click at [430, 187] on icon at bounding box center [428, 184] width 16 height 17
click at [420, 193] on input "radio" at bounding box center [420, 193] width 0 height 0
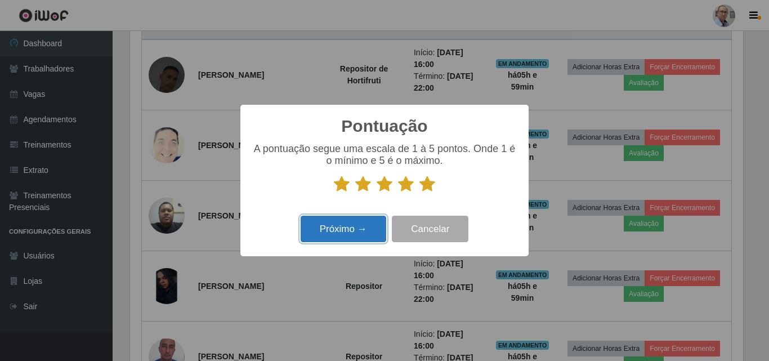
click at [327, 235] on button "Próximo →" at bounding box center [344, 229] width 86 height 26
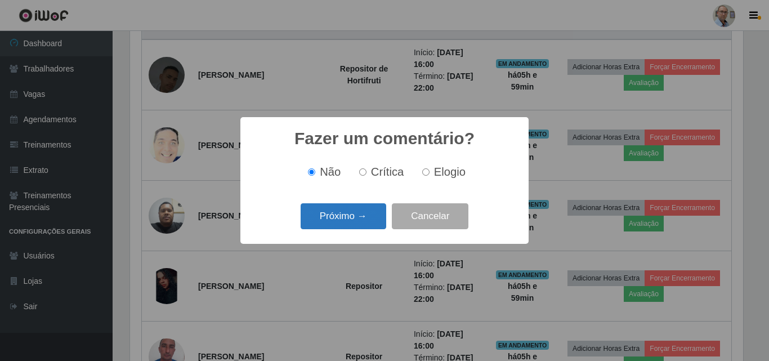
click at [334, 214] on button "Próximo →" at bounding box center [344, 216] width 86 height 26
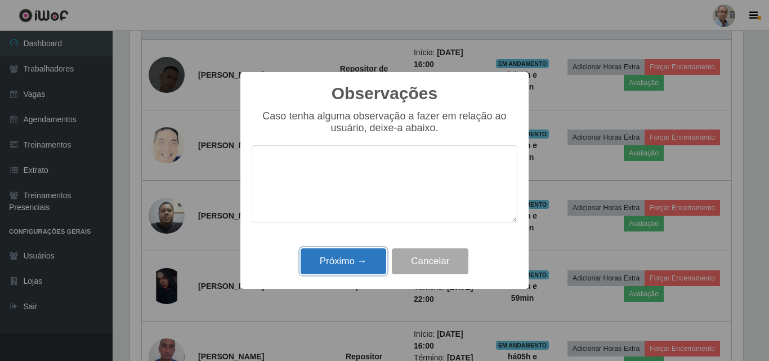
click at [346, 268] on button "Próximo →" at bounding box center [344, 261] width 86 height 26
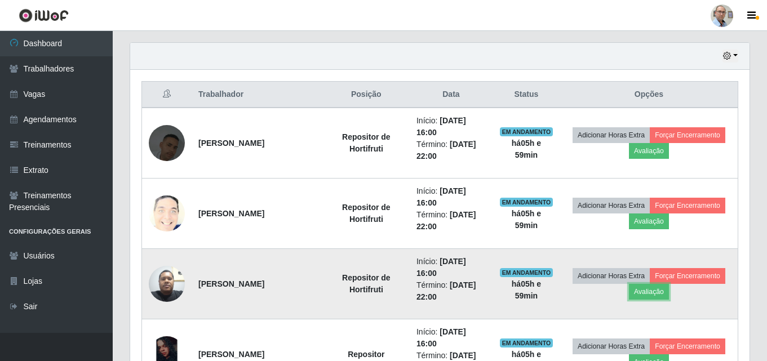
scroll to position [454, 0]
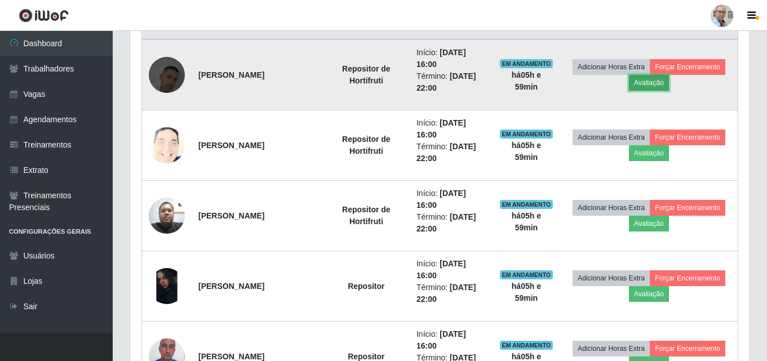
click at [669, 83] on button "Avaliação" at bounding box center [649, 83] width 40 height 16
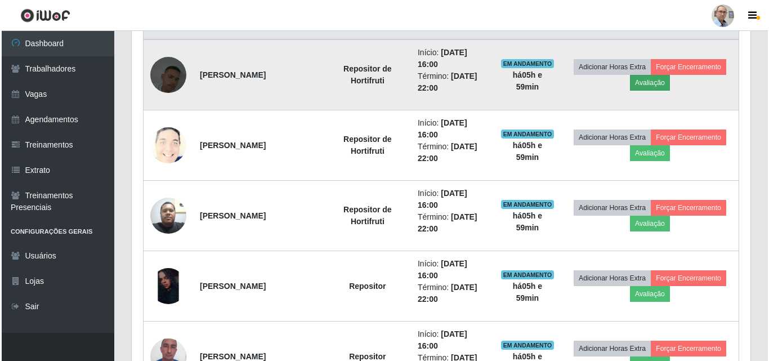
scroll to position [234, 613]
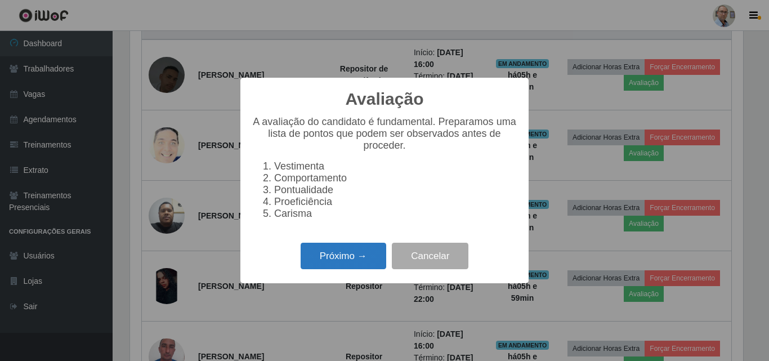
click at [332, 268] on button "Próximo →" at bounding box center [344, 256] width 86 height 26
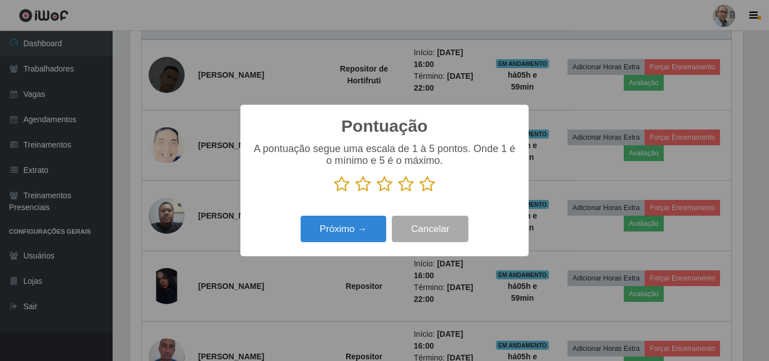
click at [429, 183] on icon at bounding box center [428, 184] width 16 height 17
click at [420, 193] on input "radio" at bounding box center [420, 193] width 0 height 0
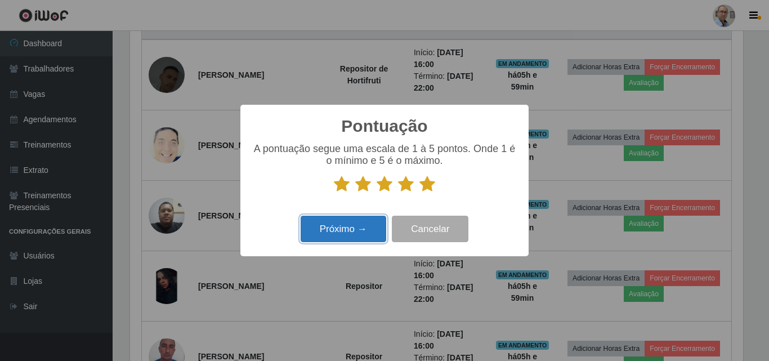
click at [339, 221] on button "Próximo →" at bounding box center [344, 229] width 86 height 26
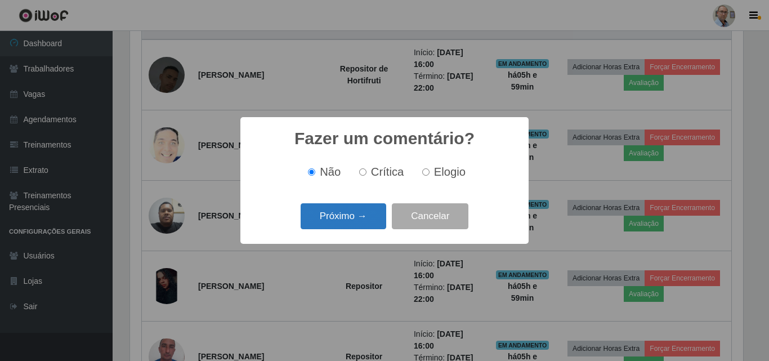
click at [339, 216] on button "Próximo →" at bounding box center [344, 216] width 86 height 26
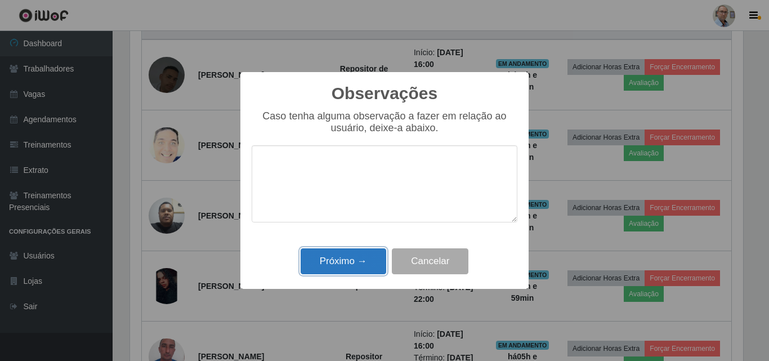
click at [343, 251] on button "Próximo →" at bounding box center [344, 261] width 86 height 26
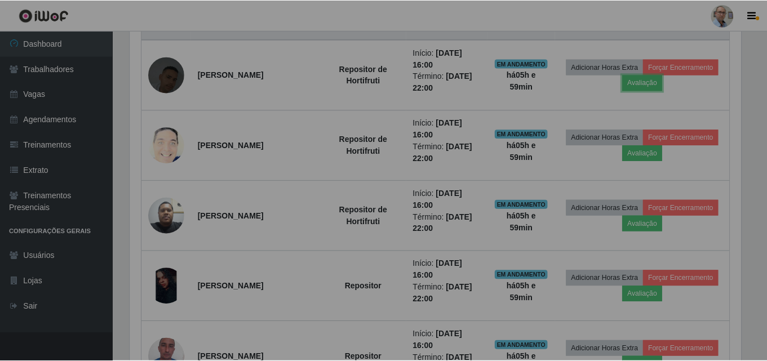
scroll to position [234, 619]
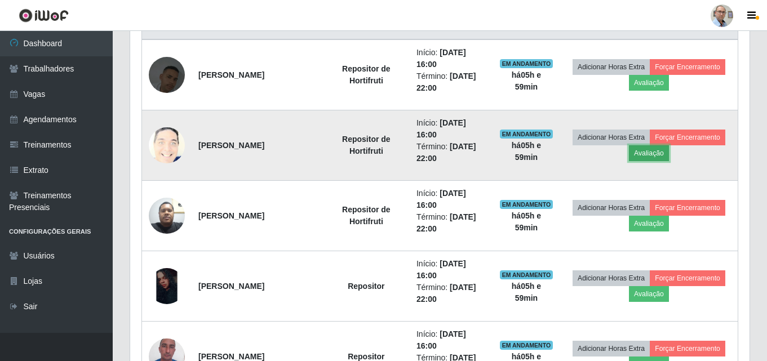
click at [669, 154] on button "Avaliação" at bounding box center [649, 153] width 40 height 16
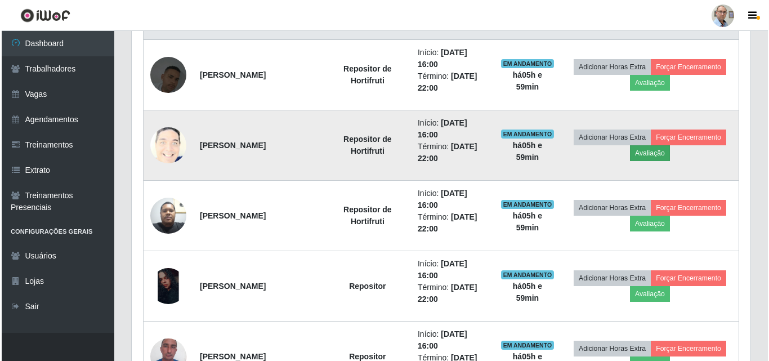
scroll to position [234, 613]
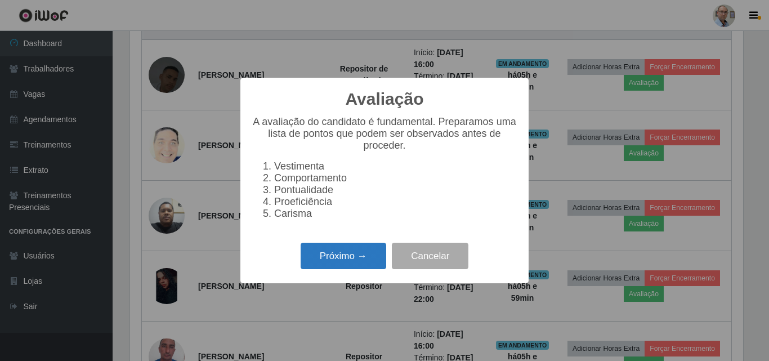
click at [363, 252] on button "Próximo →" at bounding box center [344, 256] width 86 height 26
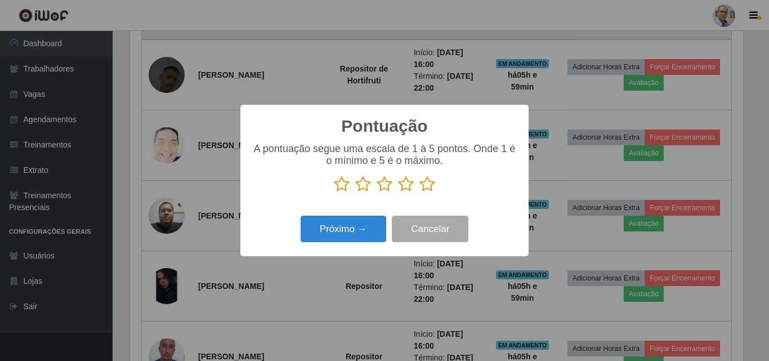
click at [428, 183] on icon at bounding box center [428, 184] width 16 height 17
click at [420, 193] on input "radio" at bounding box center [420, 193] width 0 height 0
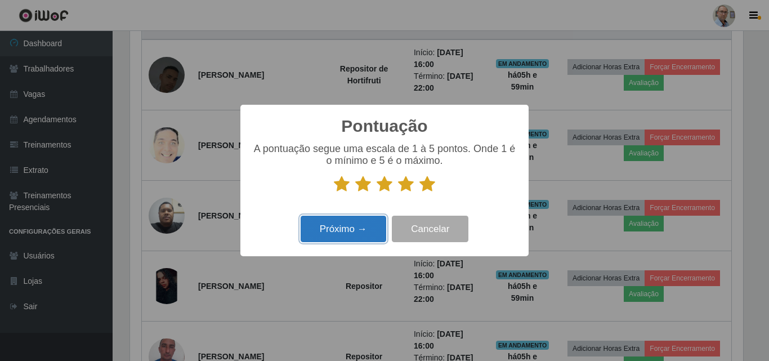
click at [336, 225] on button "Próximo →" at bounding box center [344, 229] width 86 height 26
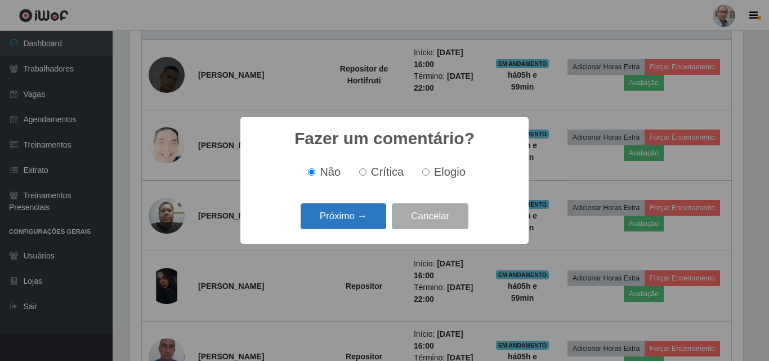
click at [343, 216] on button "Próximo →" at bounding box center [344, 216] width 86 height 26
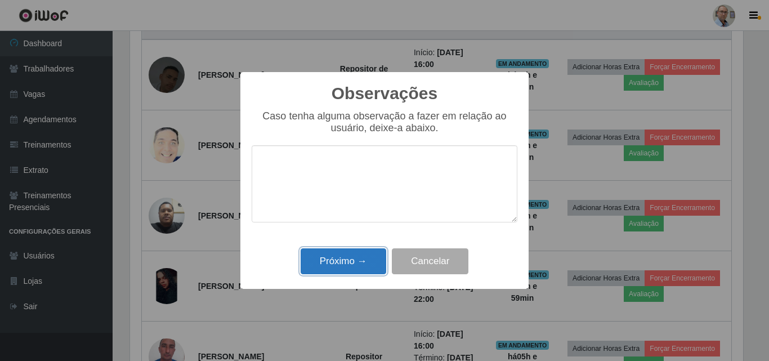
click at [328, 266] on button "Próximo →" at bounding box center [344, 261] width 86 height 26
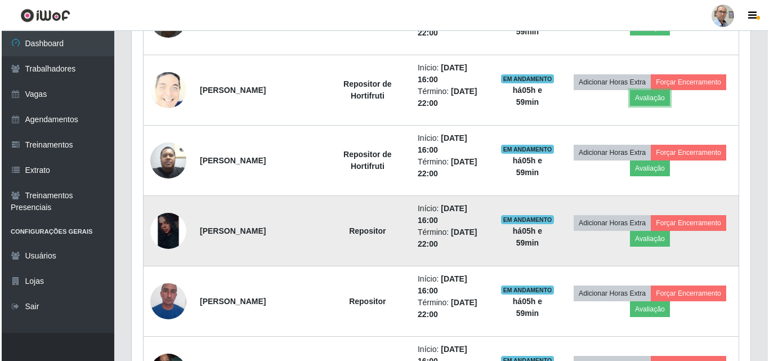
scroll to position [0, 0]
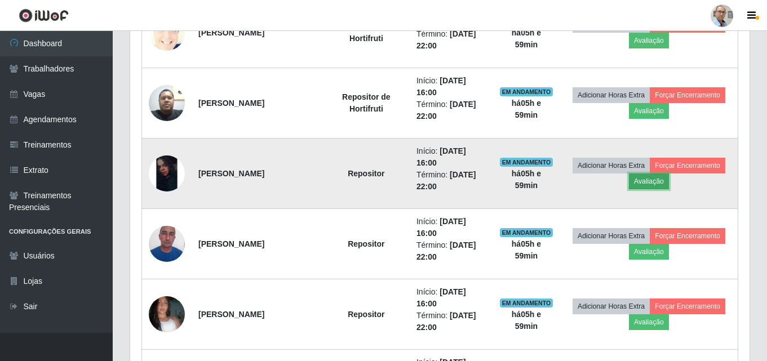
click at [669, 181] on button "Avaliação" at bounding box center [649, 181] width 40 height 16
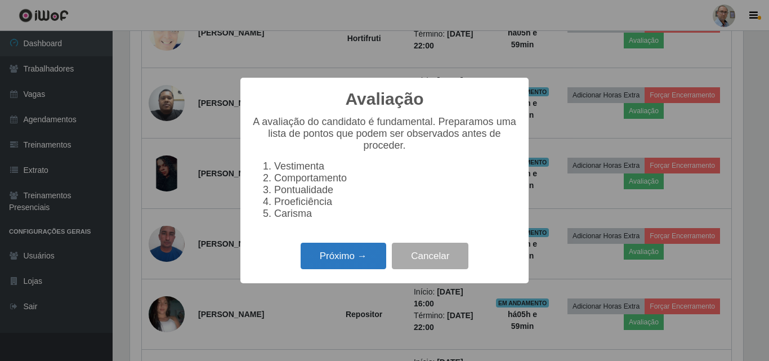
click at [324, 268] on button "Próximo →" at bounding box center [344, 256] width 86 height 26
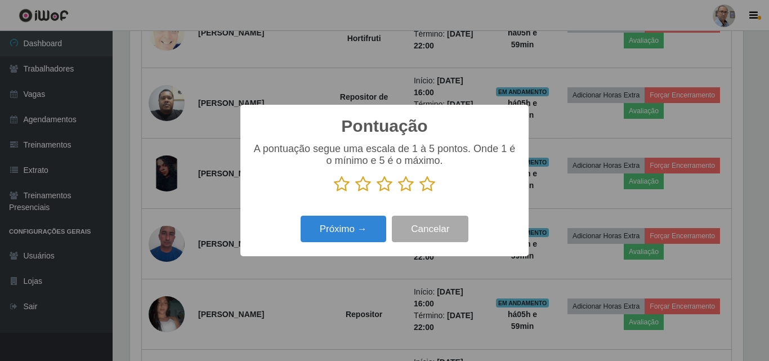
click at [431, 186] on icon at bounding box center [428, 184] width 16 height 17
click at [420, 193] on input "radio" at bounding box center [420, 193] width 0 height 0
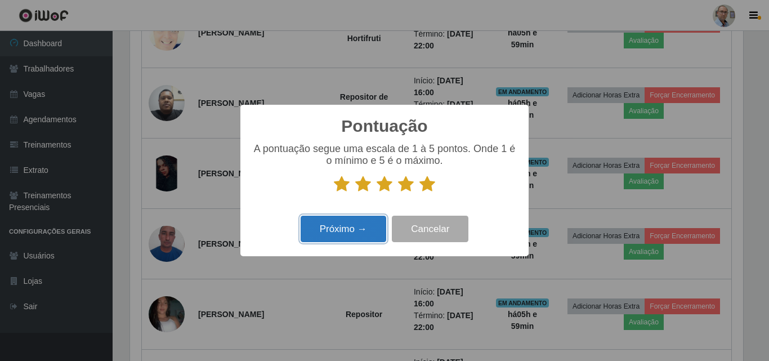
click at [346, 226] on button "Próximo →" at bounding box center [344, 229] width 86 height 26
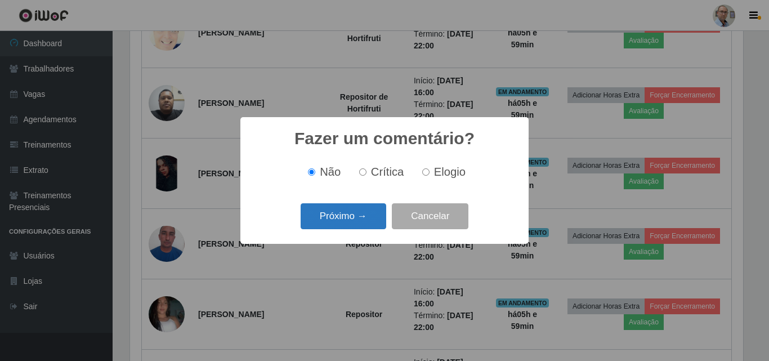
click at [344, 217] on button "Próximo →" at bounding box center [344, 216] width 86 height 26
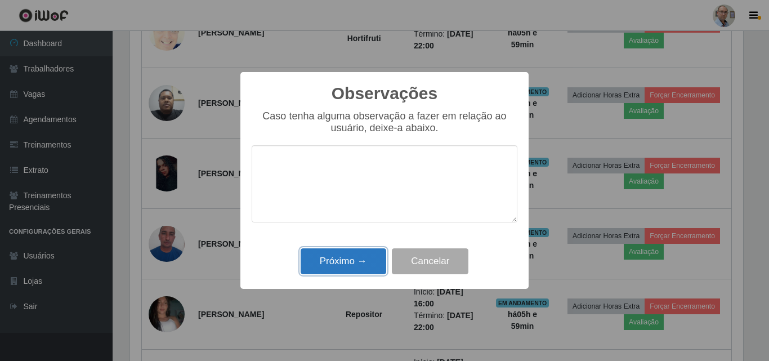
click at [334, 264] on button "Próximo →" at bounding box center [344, 261] width 86 height 26
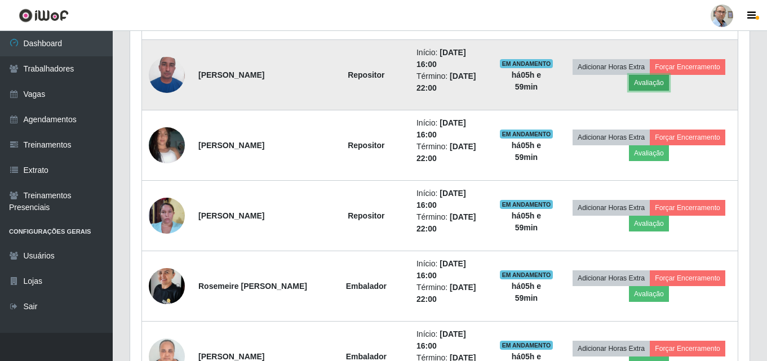
click at [669, 84] on button "Avaliação" at bounding box center [649, 83] width 40 height 16
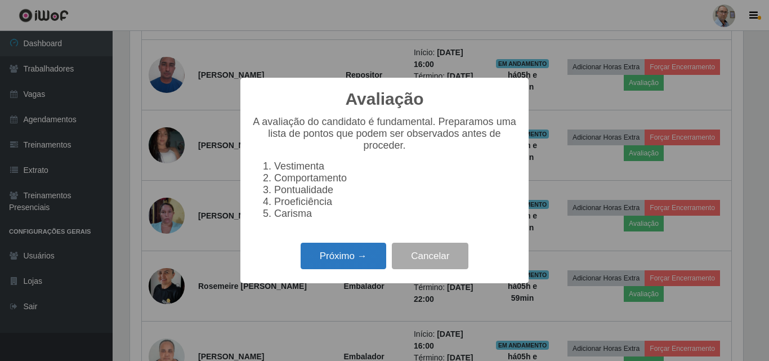
click at [340, 263] on button "Próximo →" at bounding box center [344, 256] width 86 height 26
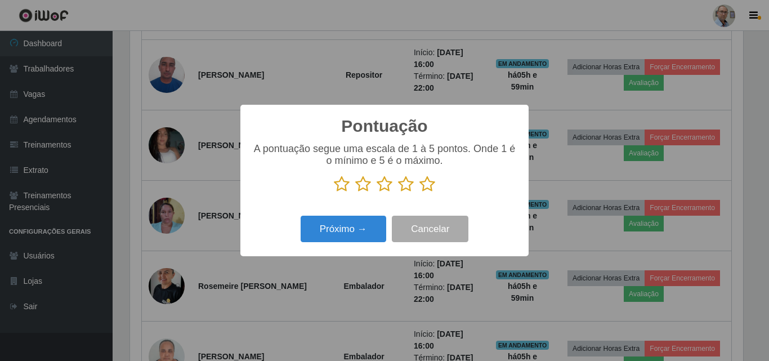
click at [430, 186] on icon at bounding box center [428, 184] width 16 height 17
click at [420, 193] on input "radio" at bounding box center [420, 193] width 0 height 0
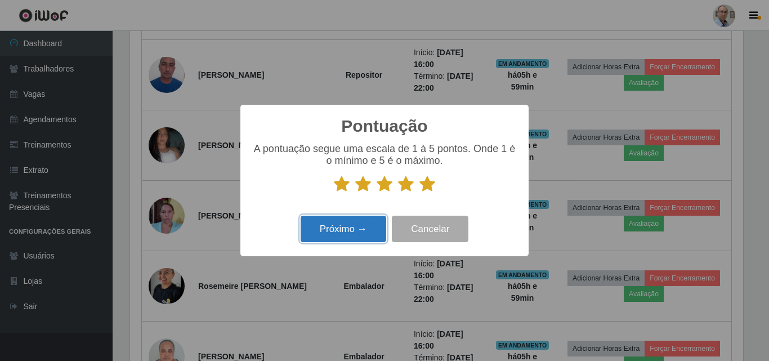
click at [358, 226] on button "Próximo →" at bounding box center [344, 229] width 86 height 26
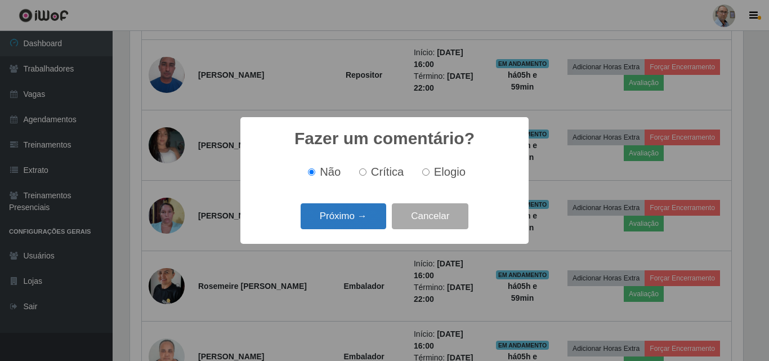
click at [345, 223] on button "Próximo →" at bounding box center [344, 216] width 86 height 26
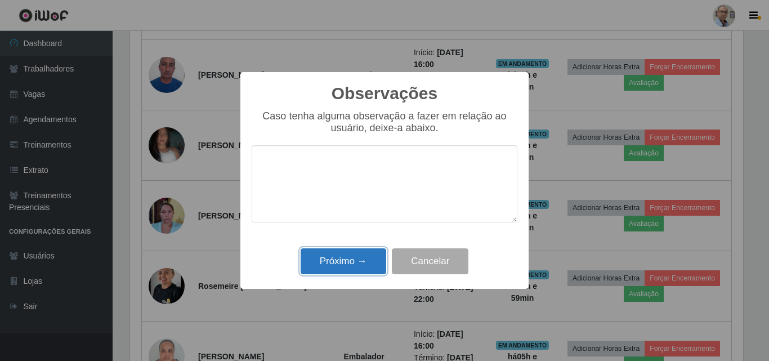
click at [332, 255] on button "Próximo →" at bounding box center [344, 261] width 86 height 26
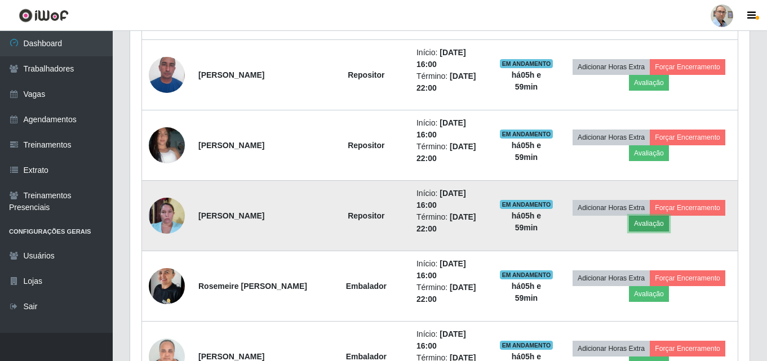
click at [669, 224] on button "Avaliação" at bounding box center [649, 224] width 40 height 16
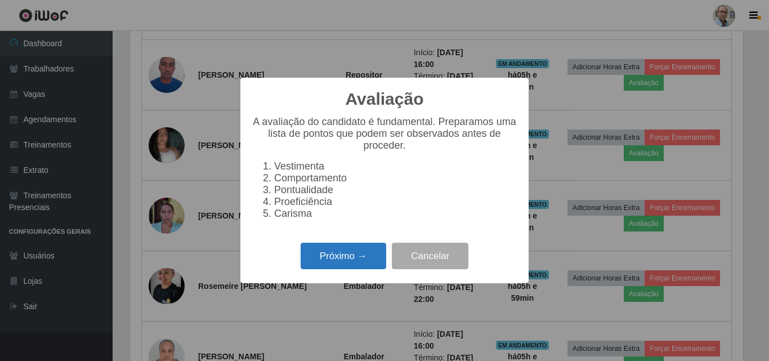
click at [337, 269] on button "Próximo →" at bounding box center [344, 256] width 86 height 26
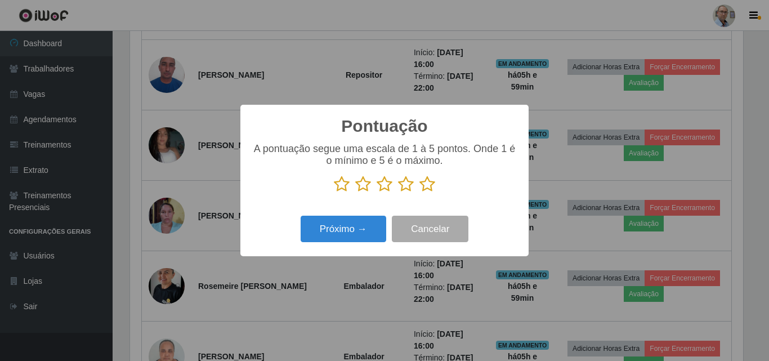
click at [429, 182] on icon at bounding box center [428, 184] width 16 height 17
click at [420, 193] on input "radio" at bounding box center [420, 193] width 0 height 0
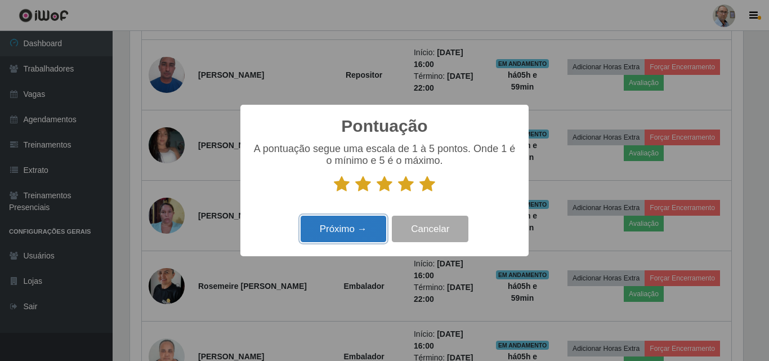
click at [356, 224] on button "Próximo →" at bounding box center [344, 229] width 86 height 26
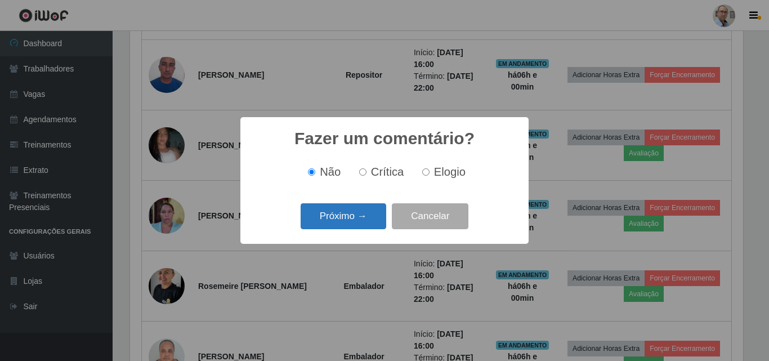
click at [348, 216] on button "Próximo →" at bounding box center [344, 216] width 86 height 26
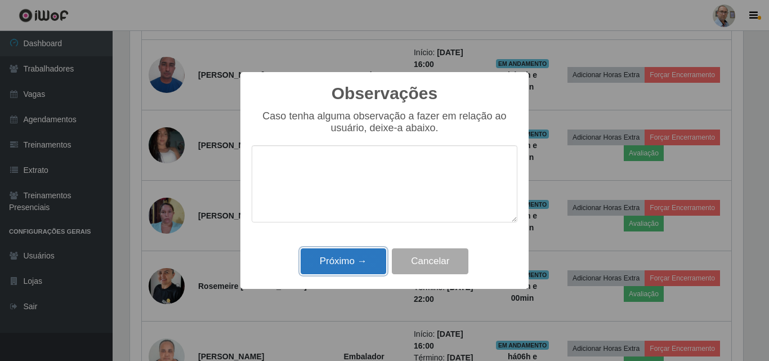
click at [348, 261] on button "Próximo →" at bounding box center [344, 261] width 86 height 26
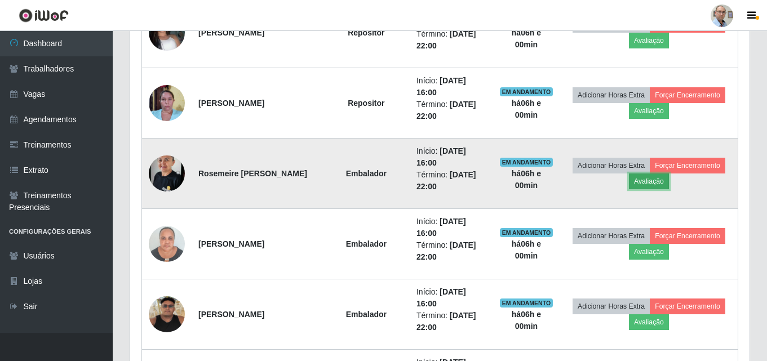
click at [669, 182] on button "Avaliação" at bounding box center [649, 181] width 40 height 16
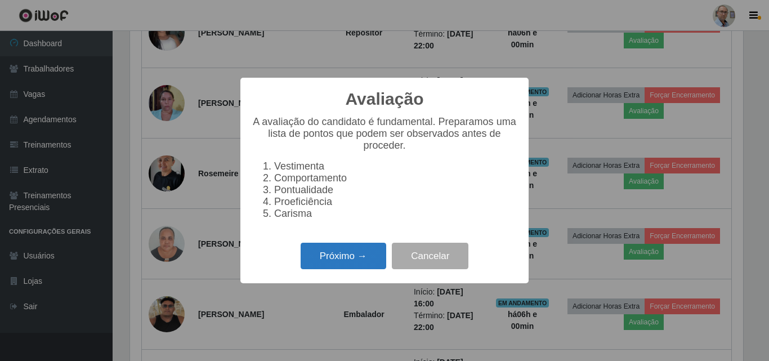
click at [362, 262] on button "Próximo →" at bounding box center [344, 256] width 86 height 26
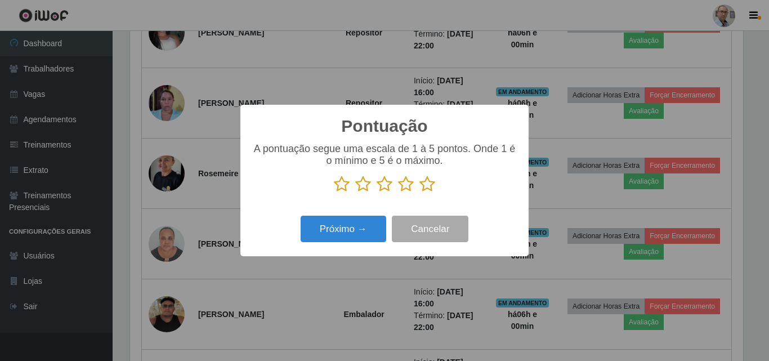
click at [428, 184] on icon at bounding box center [428, 184] width 16 height 17
click at [420, 193] on input "radio" at bounding box center [420, 193] width 0 height 0
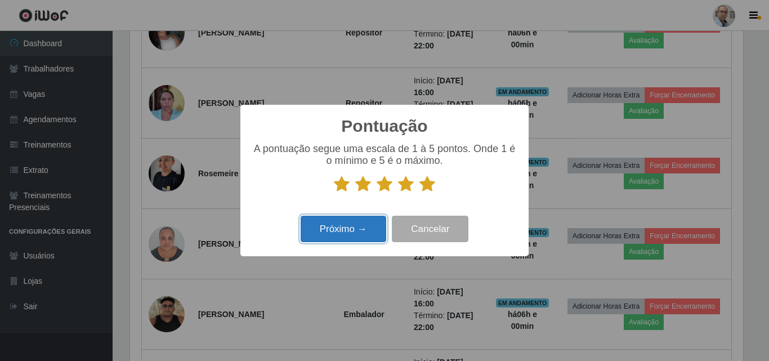
click at [342, 222] on button "Próximo →" at bounding box center [344, 229] width 86 height 26
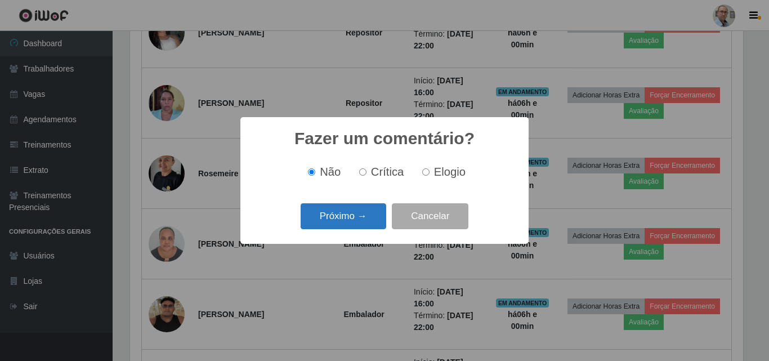
click at [333, 214] on button "Próximo →" at bounding box center [344, 216] width 86 height 26
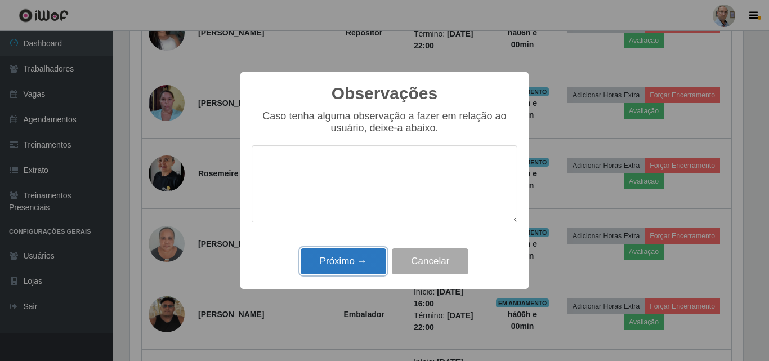
click at [348, 268] on button "Próximo →" at bounding box center [344, 261] width 86 height 26
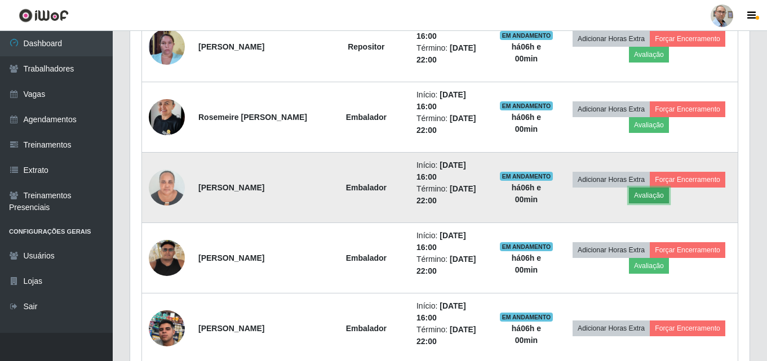
click at [669, 193] on button "Avaliação" at bounding box center [649, 196] width 40 height 16
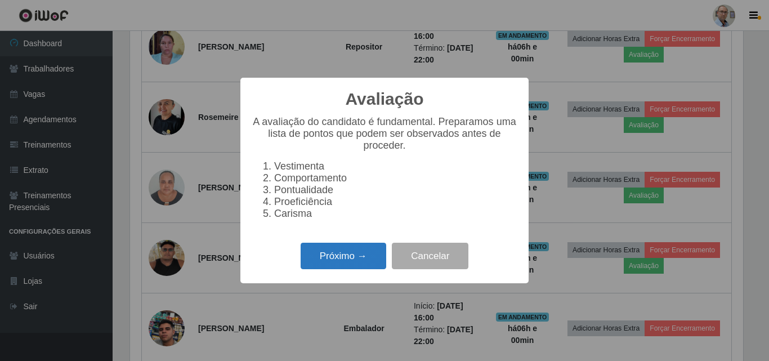
click at [349, 261] on button "Próximo →" at bounding box center [344, 256] width 86 height 26
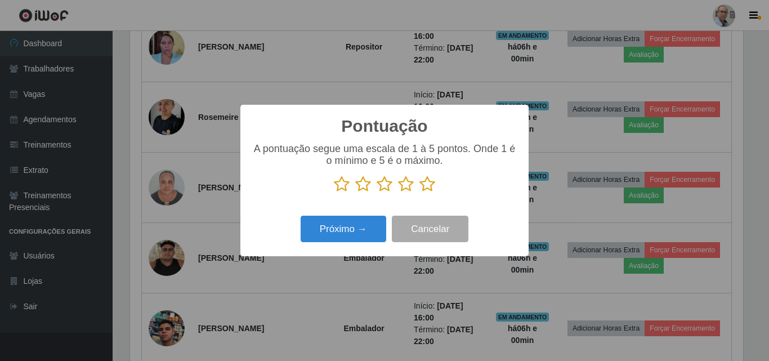
click at [430, 188] on icon at bounding box center [428, 184] width 16 height 17
click at [420, 193] on input "radio" at bounding box center [420, 193] width 0 height 0
click at [298, 242] on div "Próximo → Cancelar" at bounding box center [385, 229] width 266 height 32
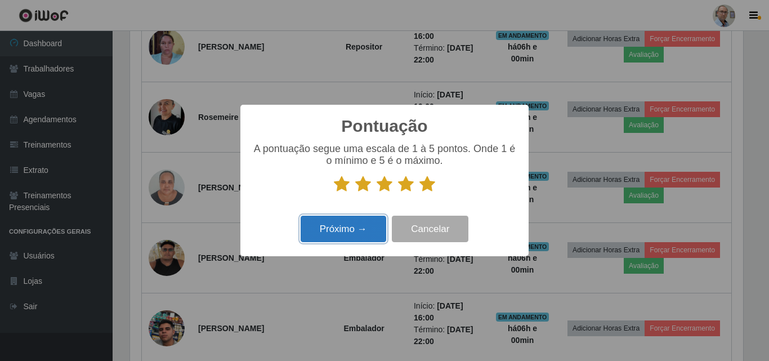
click at [325, 228] on button "Próximo →" at bounding box center [344, 229] width 86 height 26
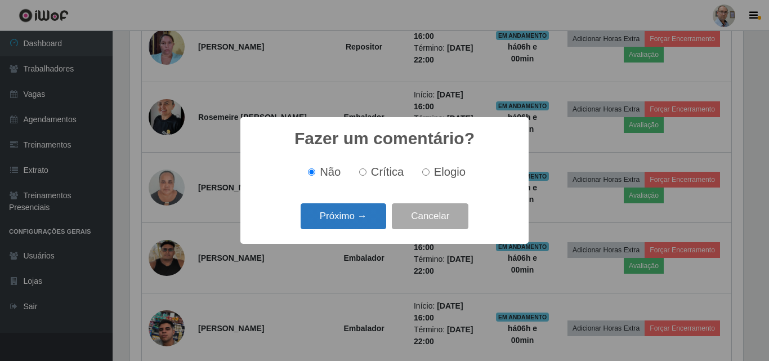
click at [344, 214] on button "Próximo →" at bounding box center [344, 216] width 86 height 26
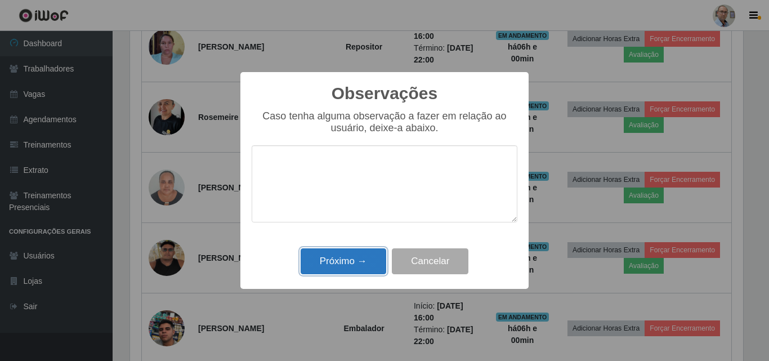
click at [337, 269] on button "Próximo →" at bounding box center [344, 261] width 86 height 26
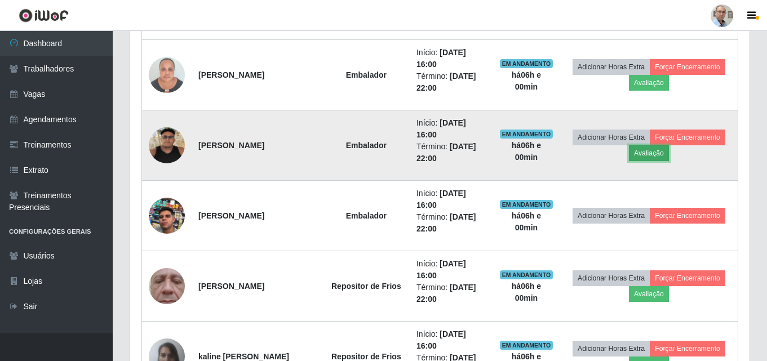
click at [669, 151] on button "Avaliação" at bounding box center [649, 153] width 40 height 16
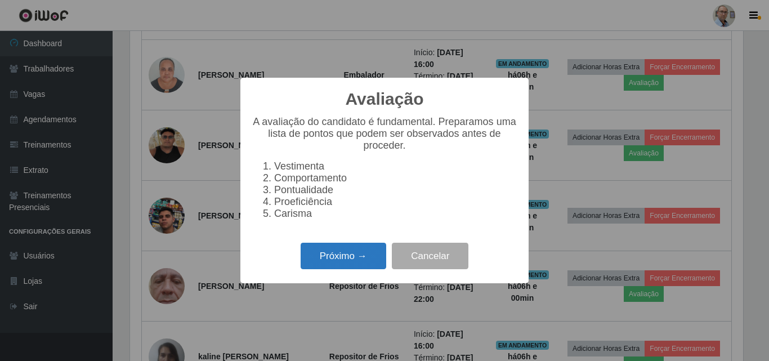
click at [342, 269] on button "Próximo →" at bounding box center [344, 256] width 86 height 26
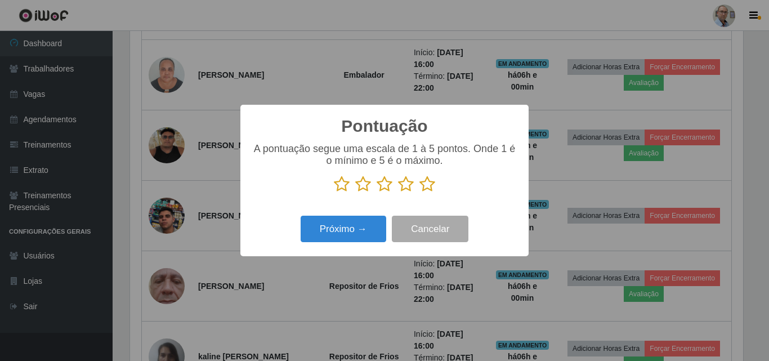
click at [428, 185] on icon at bounding box center [428, 184] width 16 height 17
click at [420, 193] on input "radio" at bounding box center [420, 193] width 0 height 0
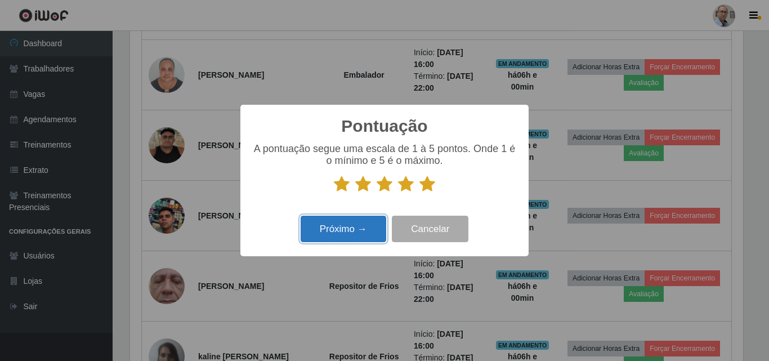
click at [332, 230] on button "Próximo →" at bounding box center [344, 229] width 86 height 26
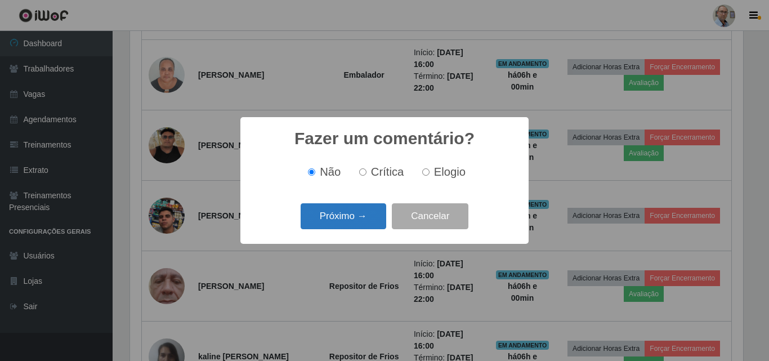
click at [344, 215] on button "Próximo →" at bounding box center [344, 216] width 86 height 26
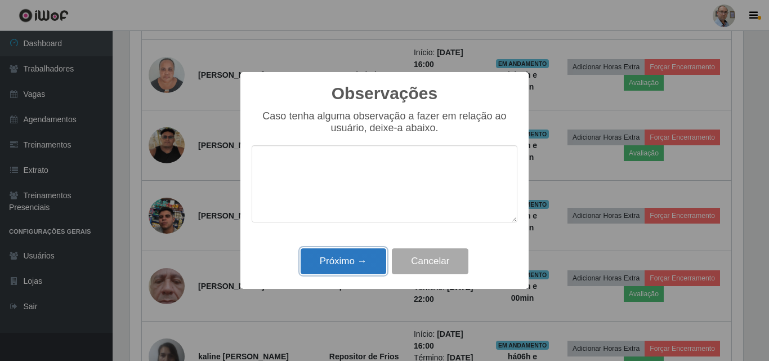
click at [337, 261] on button "Próximo →" at bounding box center [344, 261] width 86 height 26
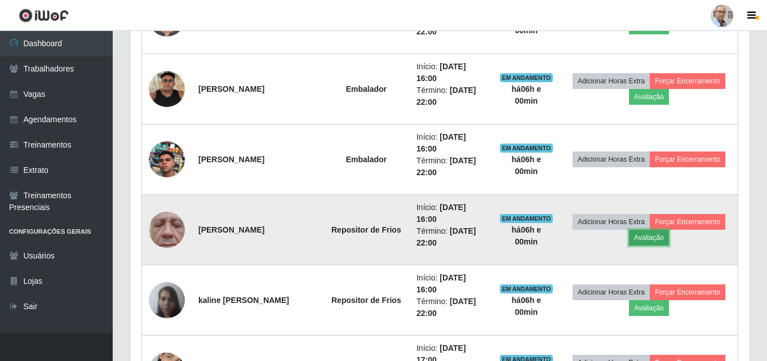
click at [669, 233] on button "Avaliação" at bounding box center [649, 238] width 40 height 16
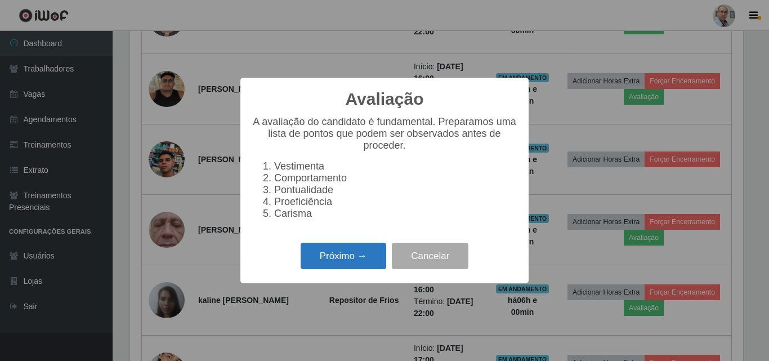
click at [351, 262] on button "Próximo →" at bounding box center [344, 256] width 86 height 26
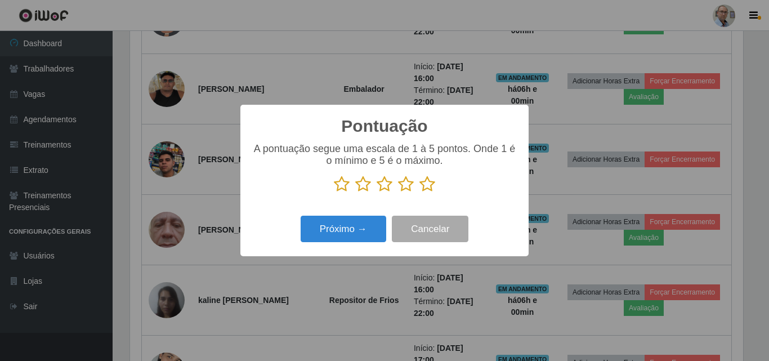
click at [426, 185] on icon at bounding box center [428, 184] width 16 height 17
click at [420, 193] on input "radio" at bounding box center [420, 193] width 0 height 0
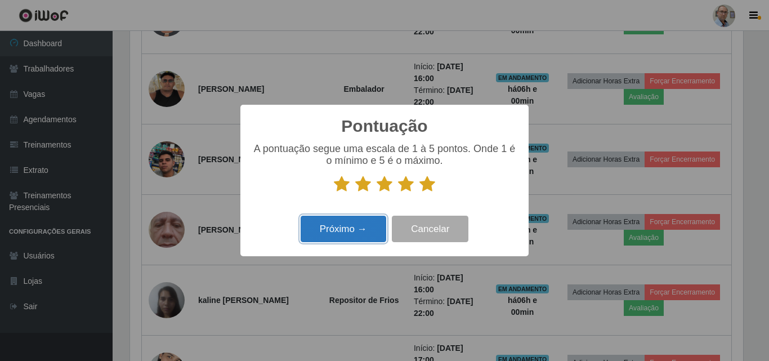
click at [355, 224] on button "Próximo →" at bounding box center [344, 229] width 86 height 26
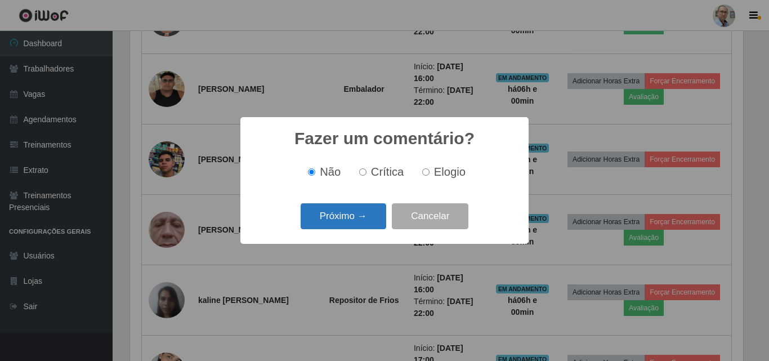
click at [355, 218] on button "Próximo →" at bounding box center [344, 216] width 86 height 26
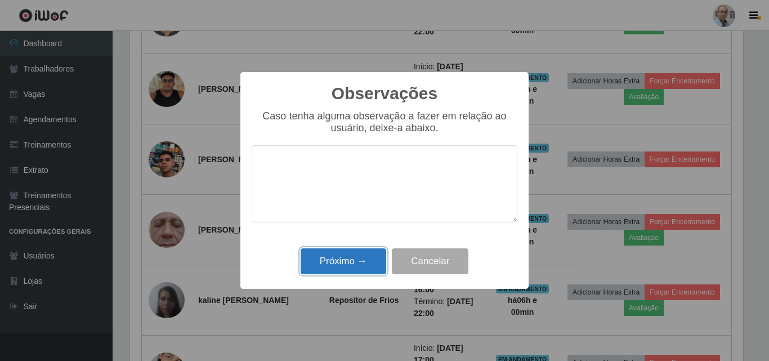
click at [357, 261] on button "Próximo →" at bounding box center [344, 261] width 86 height 26
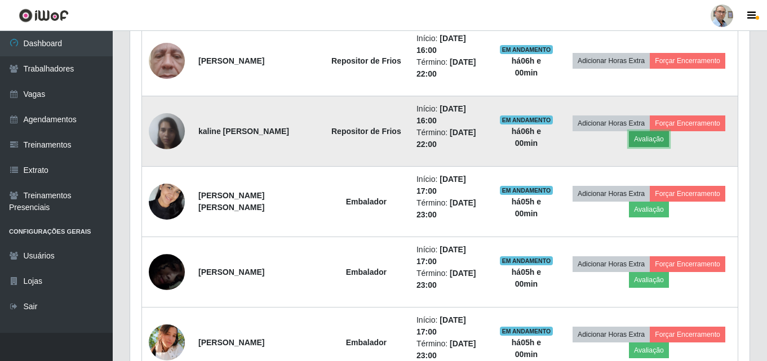
click at [669, 139] on button "Avaliação" at bounding box center [649, 139] width 40 height 16
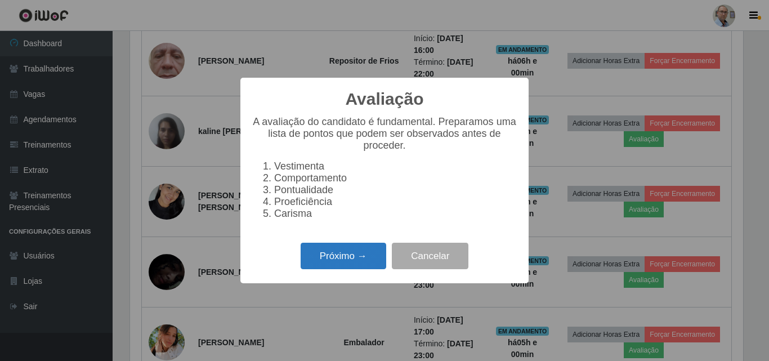
click at [347, 263] on button "Próximo →" at bounding box center [344, 256] width 86 height 26
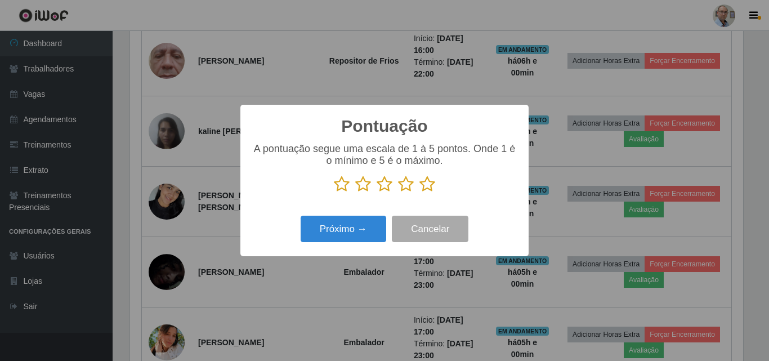
click at [431, 189] on icon at bounding box center [428, 184] width 16 height 17
click at [420, 193] on input "radio" at bounding box center [420, 193] width 0 height 0
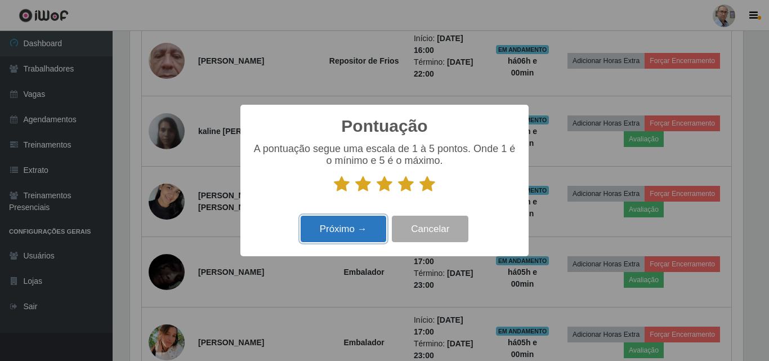
click at [347, 226] on button "Próximo →" at bounding box center [344, 229] width 86 height 26
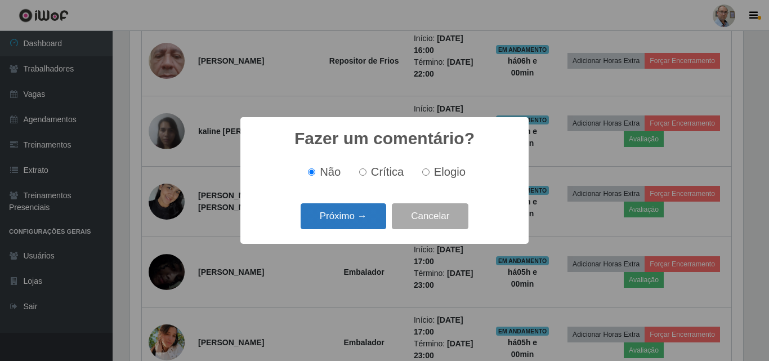
click at [336, 216] on button "Próximo →" at bounding box center [344, 216] width 86 height 26
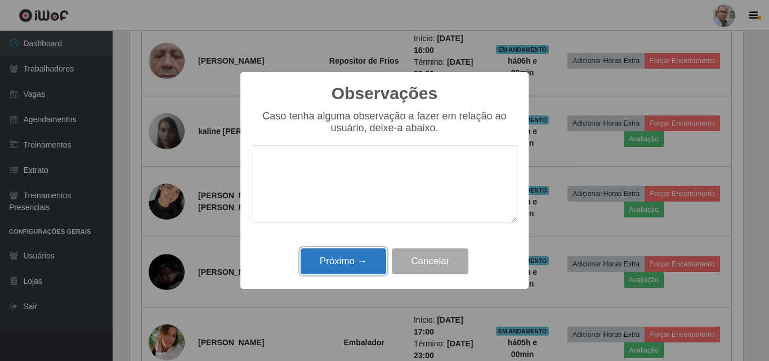
click at [347, 266] on button "Próximo →" at bounding box center [344, 261] width 86 height 26
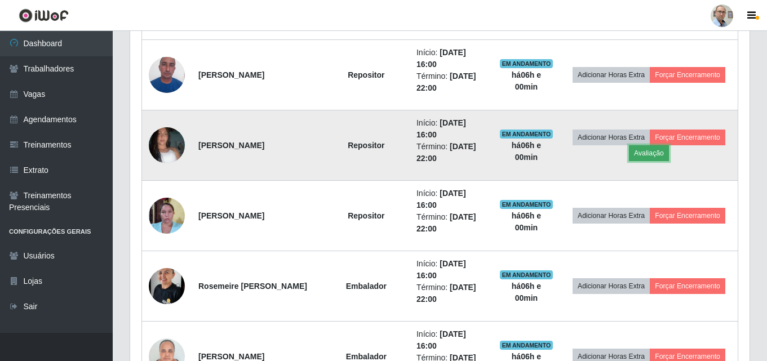
click at [669, 153] on button "Avaliação" at bounding box center [649, 153] width 40 height 16
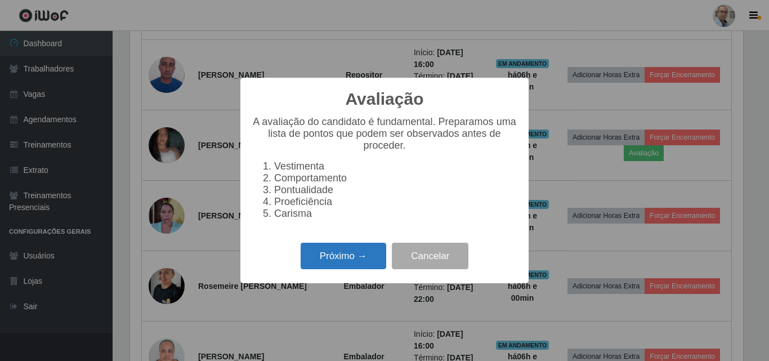
click at [351, 263] on button "Próximo →" at bounding box center [344, 256] width 86 height 26
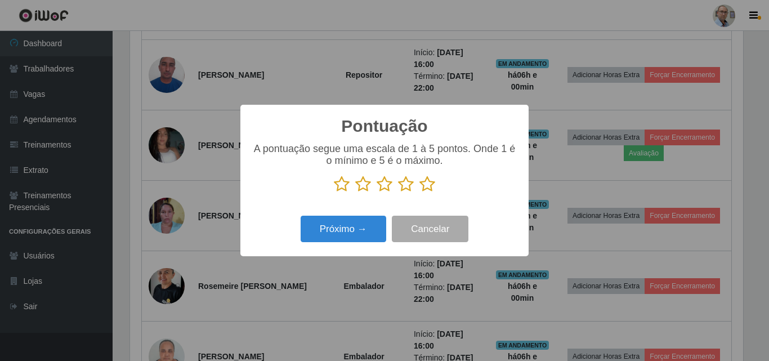
click at [426, 189] on icon at bounding box center [428, 184] width 16 height 17
click at [420, 193] on input "radio" at bounding box center [420, 193] width 0 height 0
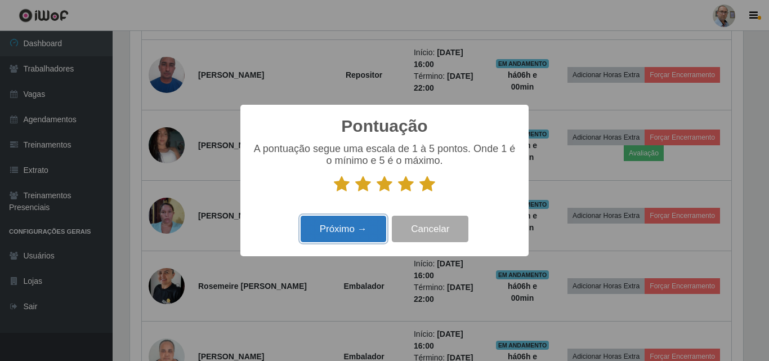
click at [349, 226] on button "Próximo →" at bounding box center [344, 229] width 86 height 26
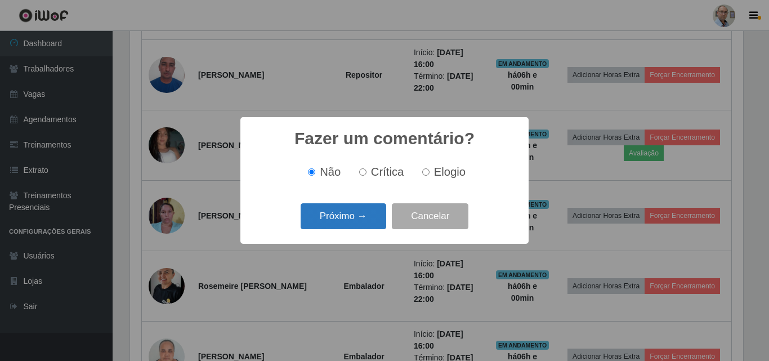
click at [339, 216] on button "Próximo →" at bounding box center [344, 216] width 86 height 26
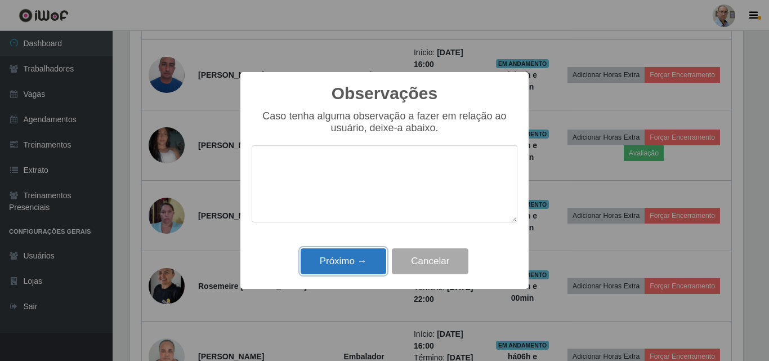
click at [342, 261] on button "Próximo →" at bounding box center [344, 261] width 86 height 26
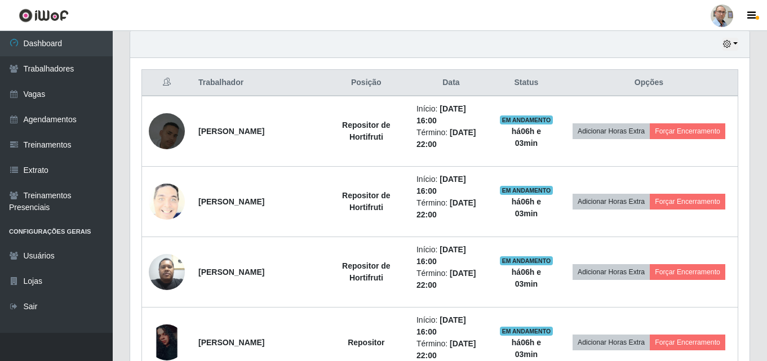
scroll to position [341, 0]
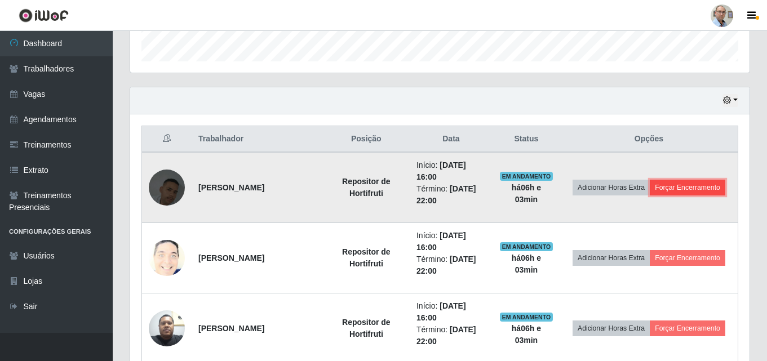
click at [664, 195] on button "Forçar Encerramento" at bounding box center [686, 188] width 75 height 16
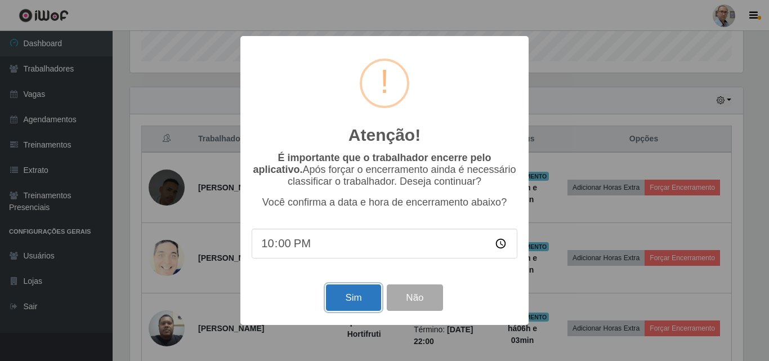
click at [352, 297] on button "Sim" at bounding box center [353, 297] width 55 height 26
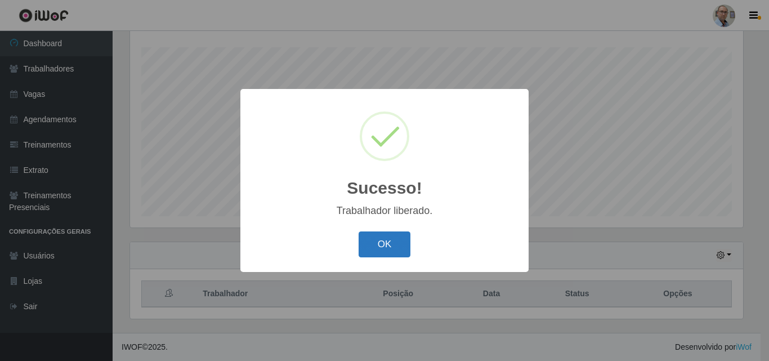
click at [395, 244] on button "OK" at bounding box center [385, 244] width 52 height 26
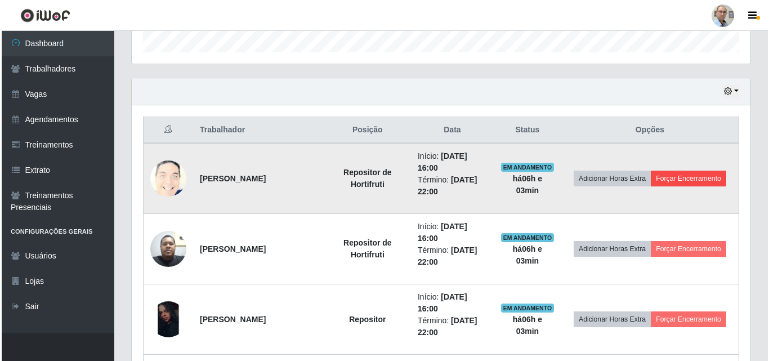
scroll to position [355, 0]
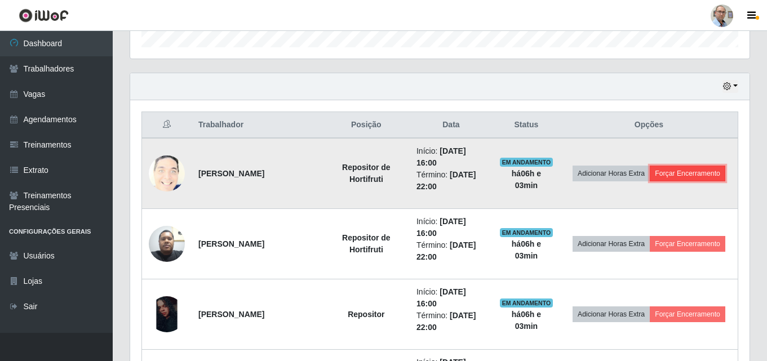
click at [668, 181] on button "Forçar Encerramento" at bounding box center [686, 174] width 75 height 16
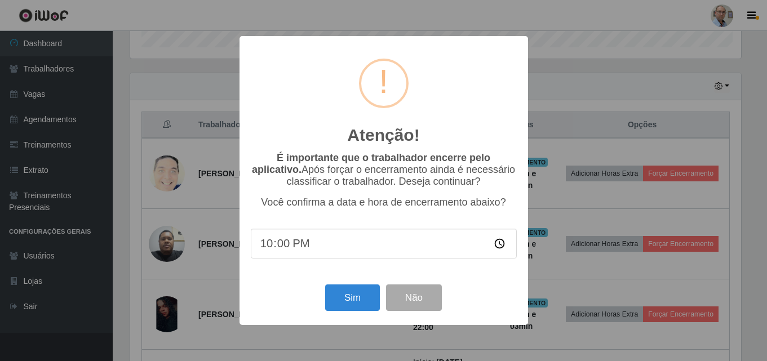
scroll to position [234, 613]
click at [349, 305] on button "Sim" at bounding box center [353, 297] width 55 height 26
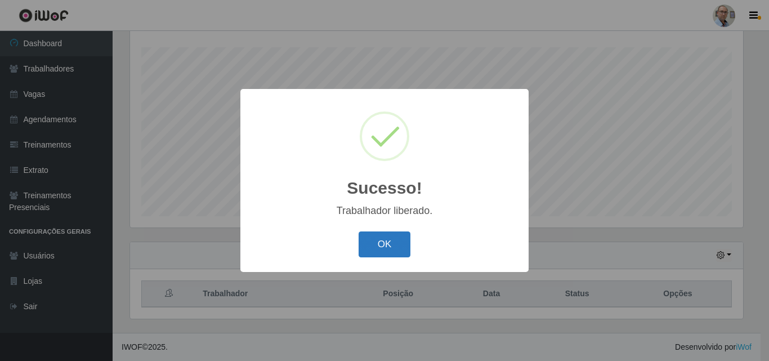
click at [386, 247] on button "OK" at bounding box center [385, 244] width 52 height 26
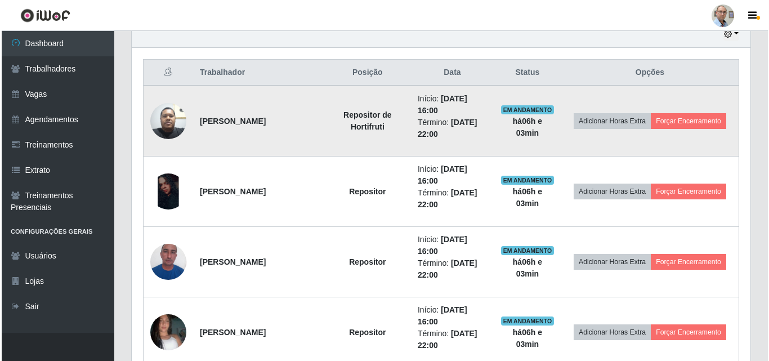
scroll to position [412, 0]
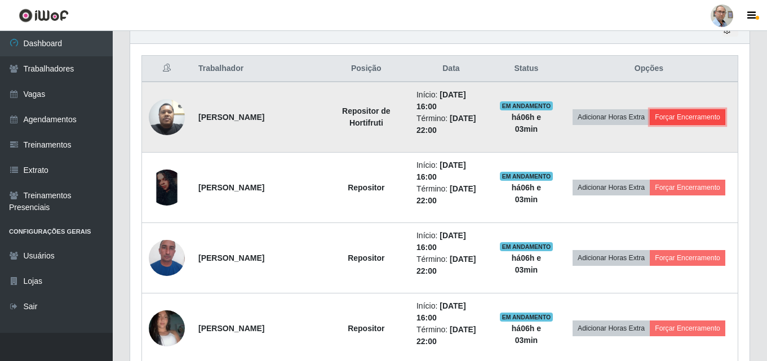
click at [661, 125] on button "Forçar Encerramento" at bounding box center [686, 117] width 75 height 16
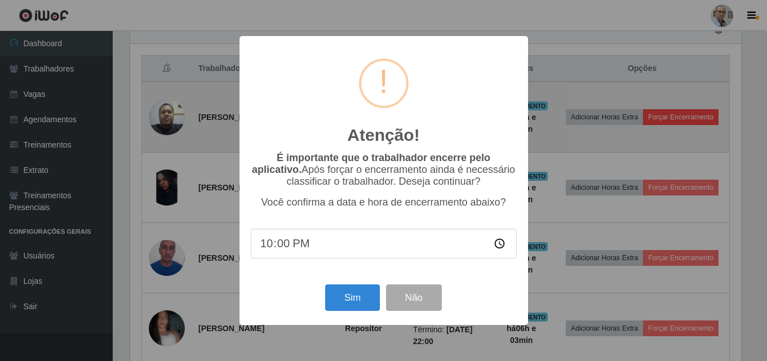
scroll to position [234, 613]
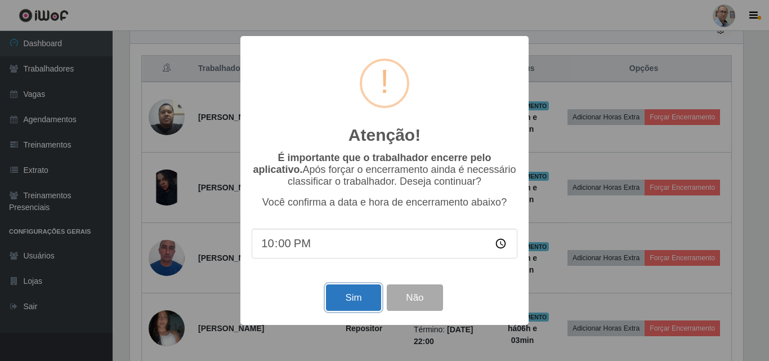
click at [347, 300] on button "Sim" at bounding box center [353, 297] width 55 height 26
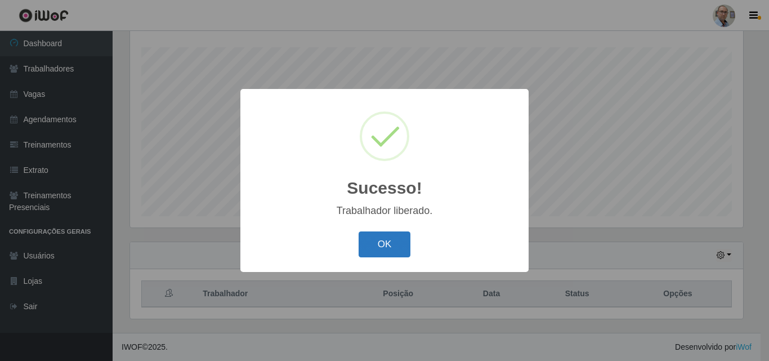
click at [385, 246] on button "OK" at bounding box center [385, 244] width 52 height 26
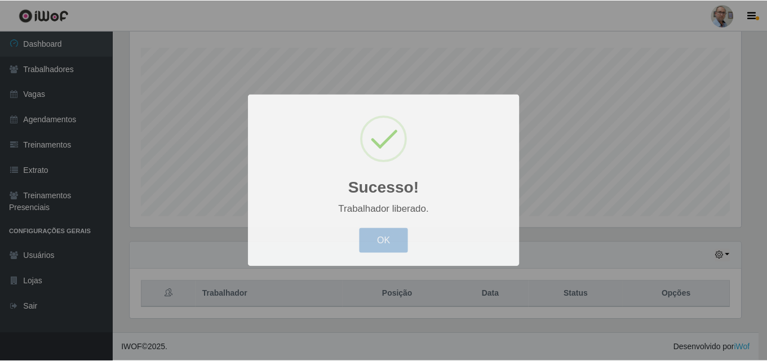
scroll to position [234, 619]
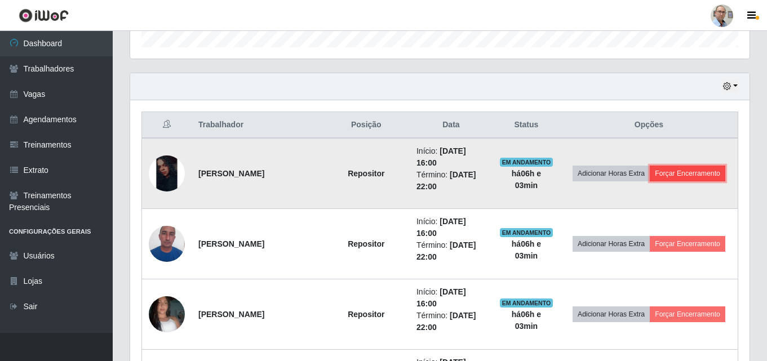
click at [657, 181] on button "Forçar Encerramento" at bounding box center [686, 174] width 75 height 16
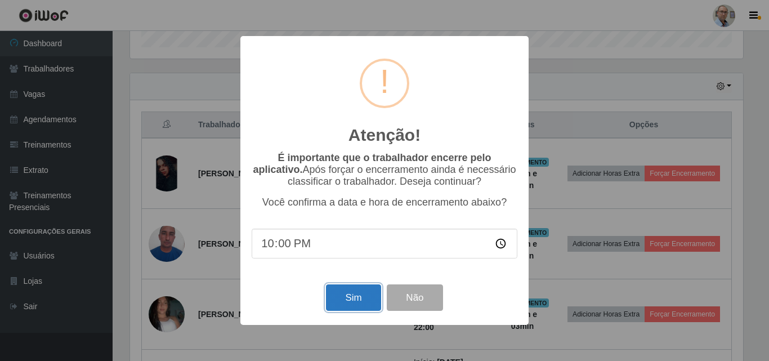
click at [351, 299] on button "Sim" at bounding box center [353, 297] width 55 height 26
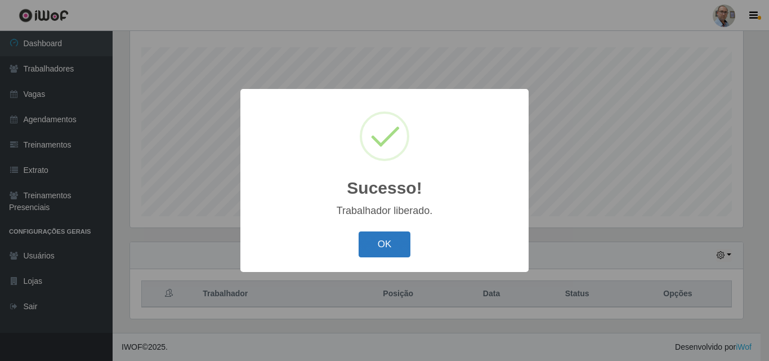
click at [381, 239] on button "OK" at bounding box center [385, 244] width 52 height 26
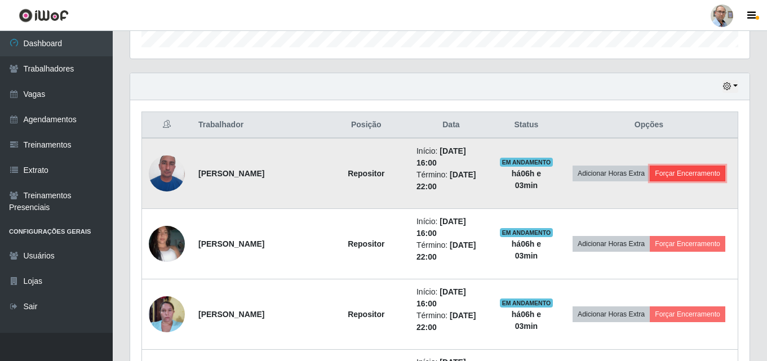
click at [659, 181] on button "Forçar Encerramento" at bounding box center [686, 174] width 75 height 16
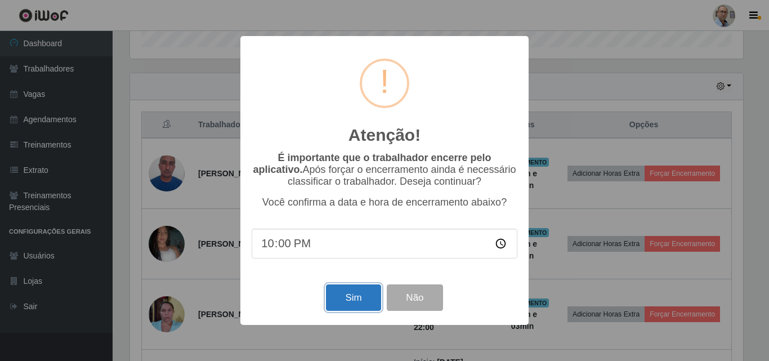
click at [343, 298] on button "Sim" at bounding box center [353, 297] width 55 height 26
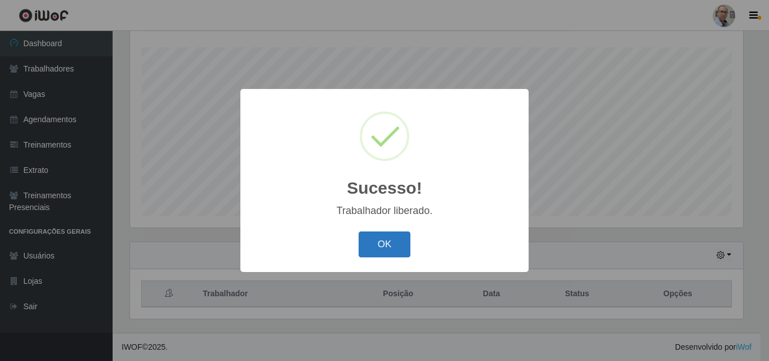
click at [376, 240] on button "OK" at bounding box center [385, 244] width 52 height 26
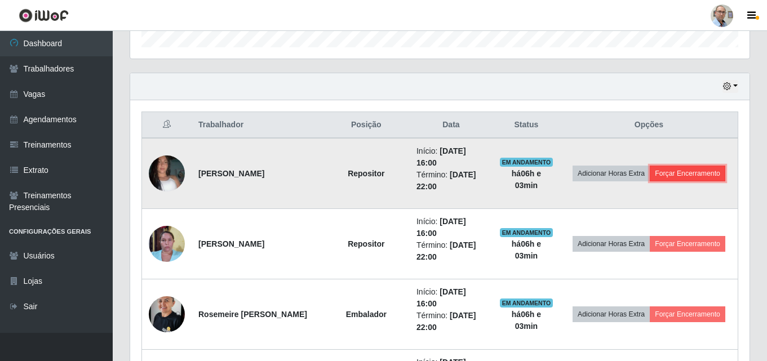
click at [656, 181] on button "Forçar Encerramento" at bounding box center [686, 174] width 75 height 16
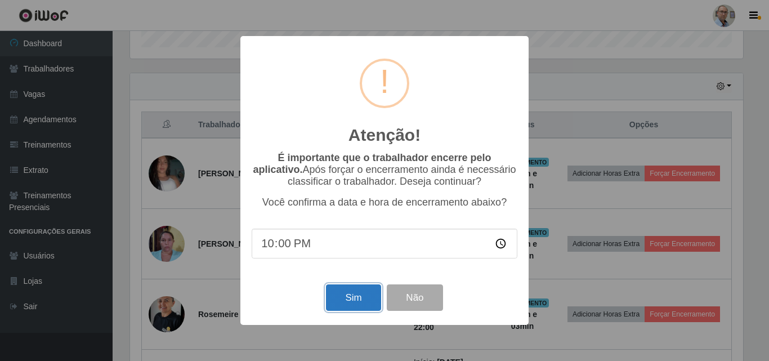
click at [346, 297] on button "Sim" at bounding box center [353, 297] width 55 height 26
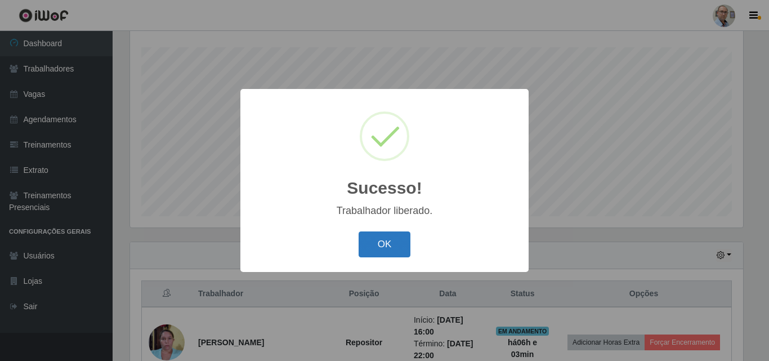
click at [375, 246] on button "OK" at bounding box center [385, 244] width 52 height 26
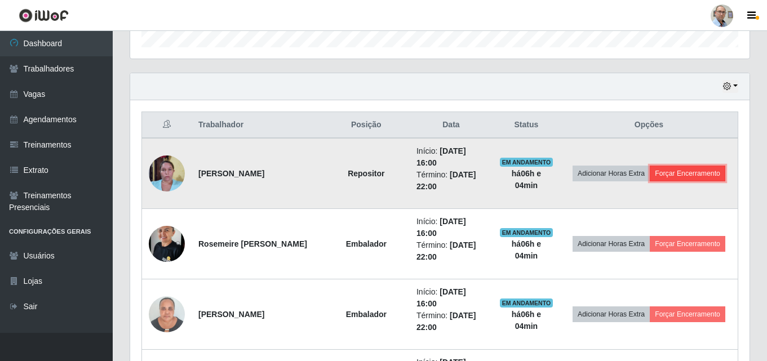
click at [660, 180] on button "Forçar Encerramento" at bounding box center [686, 174] width 75 height 16
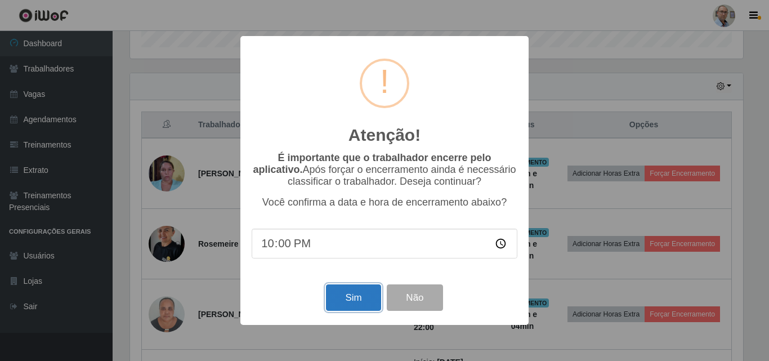
click at [353, 295] on button "Sim" at bounding box center [353, 297] width 55 height 26
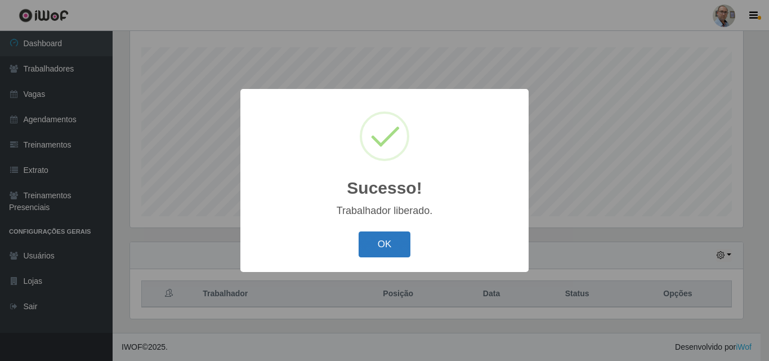
click at [383, 252] on button "OK" at bounding box center [385, 244] width 52 height 26
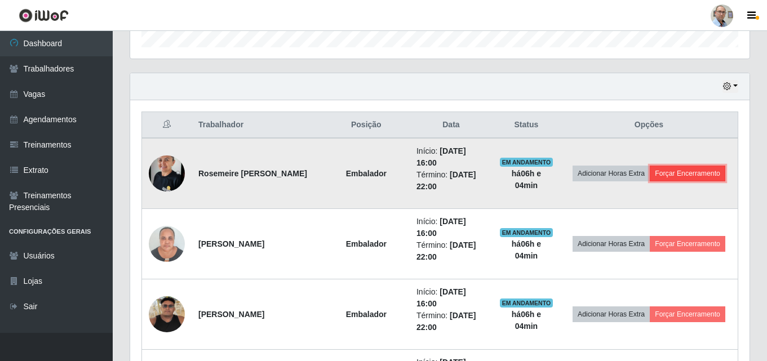
click at [651, 181] on button "Forçar Encerramento" at bounding box center [686, 174] width 75 height 16
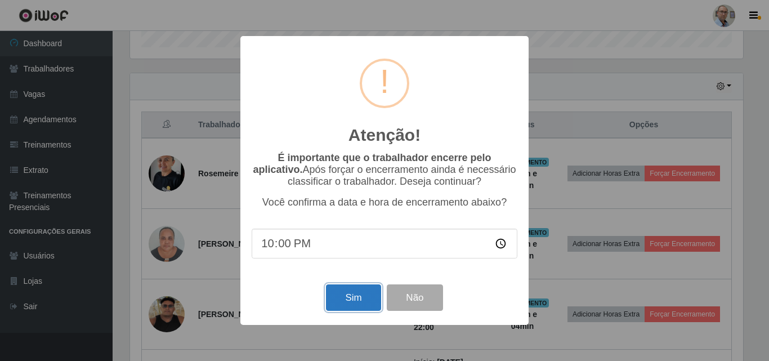
click at [361, 302] on button "Sim" at bounding box center [353, 297] width 55 height 26
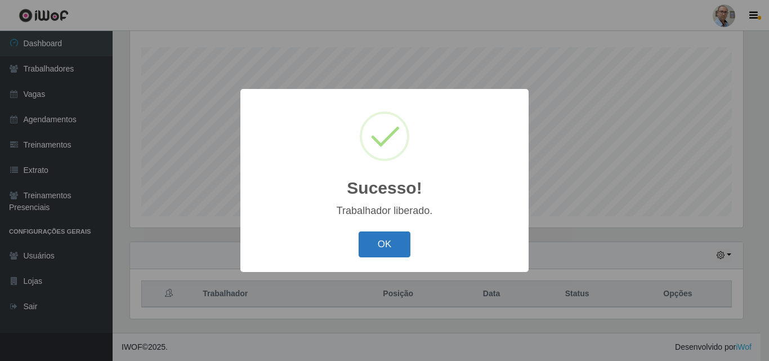
click at [378, 251] on button "OK" at bounding box center [385, 244] width 52 height 26
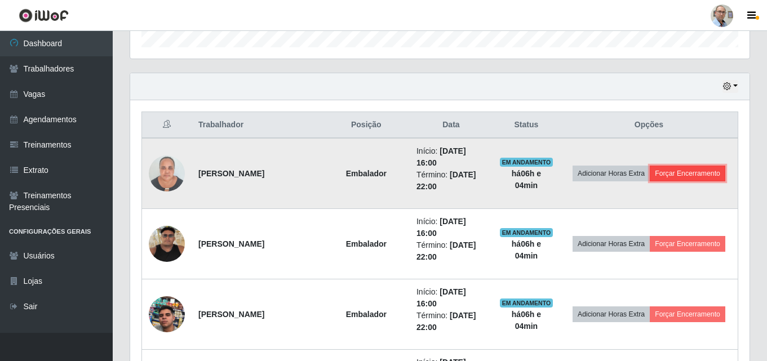
click at [657, 181] on button "Forçar Encerramento" at bounding box center [686, 174] width 75 height 16
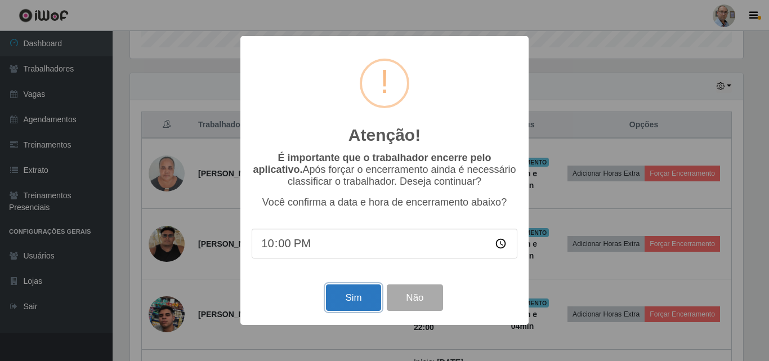
click at [362, 293] on button "Sim" at bounding box center [353, 297] width 55 height 26
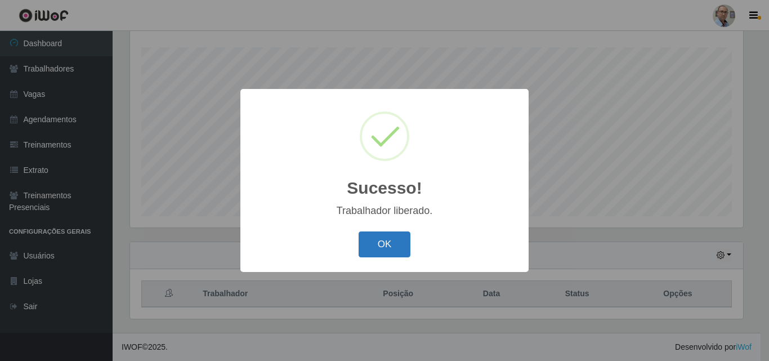
click at [378, 247] on button "OK" at bounding box center [385, 244] width 52 height 26
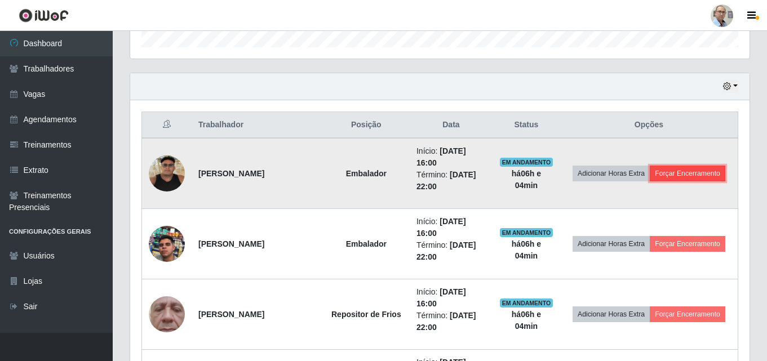
click at [658, 181] on button "Forçar Encerramento" at bounding box center [686, 174] width 75 height 16
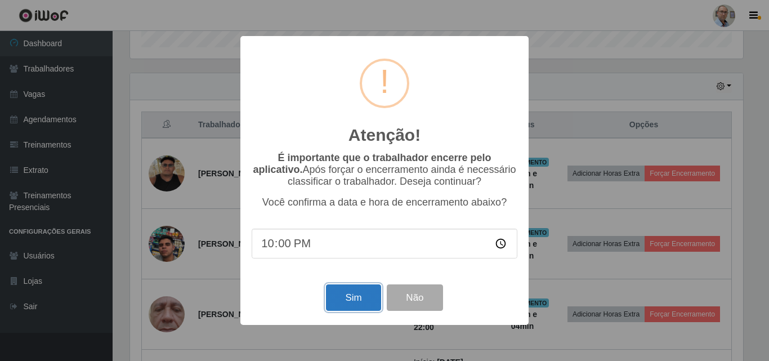
click at [343, 299] on button "Sim" at bounding box center [353, 297] width 55 height 26
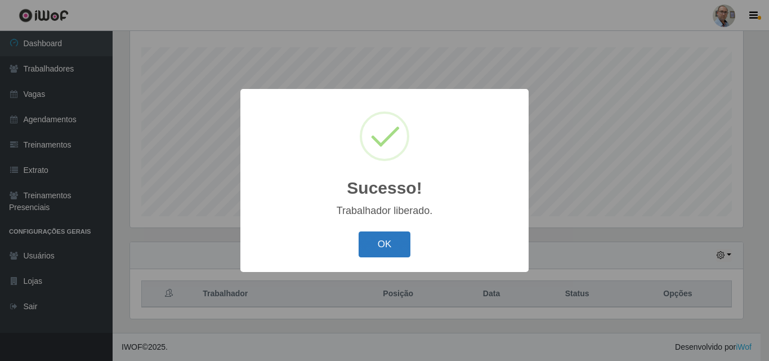
click at [374, 247] on button "OK" at bounding box center [385, 244] width 52 height 26
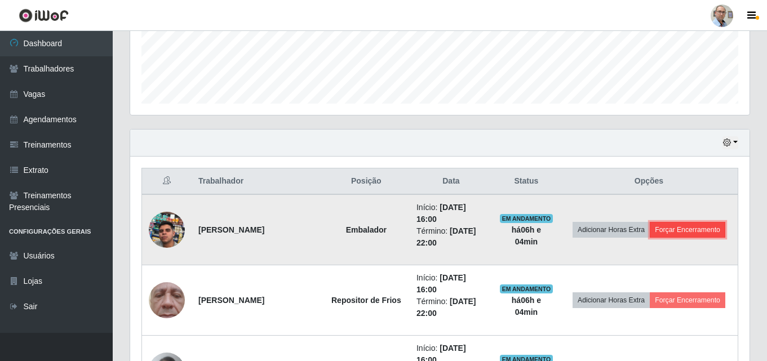
click at [654, 238] on button "Forçar Encerramento" at bounding box center [686, 230] width 75 height 16
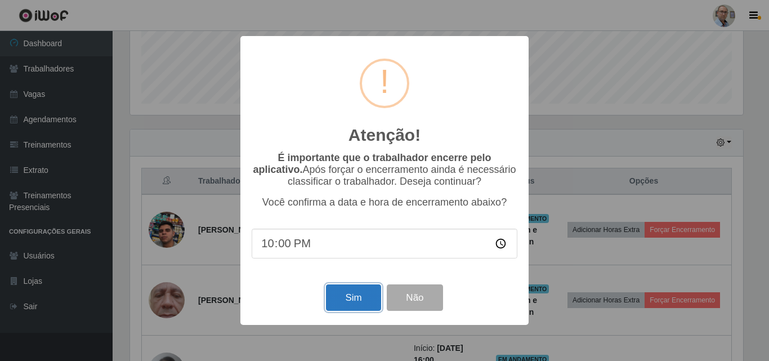
click at [342, 300] on button "Sim" at bounding box center [353, 297] width 55 height 26
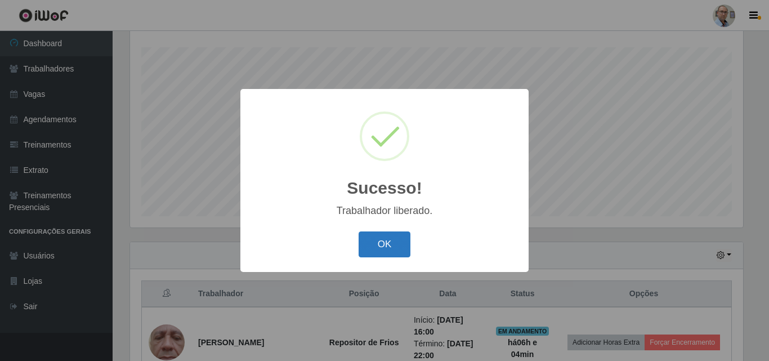
click at [387, 249] on button "OK" at bounding box center [385, 244] width 52 height 26
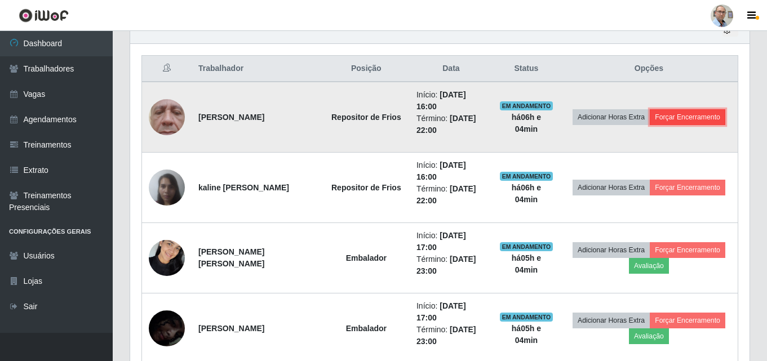
click at [657, 125] on button "Forçar Encerramento" at bounding box center [686, 117] width 75 height 16
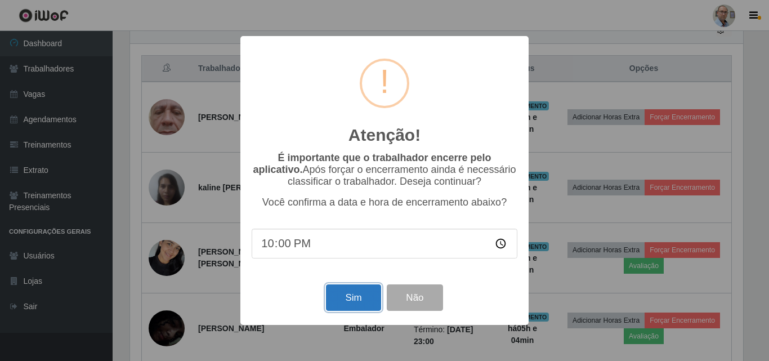
click at [356, 298] on button "Sim" at bounding box center [353, 297] width 55 height 26
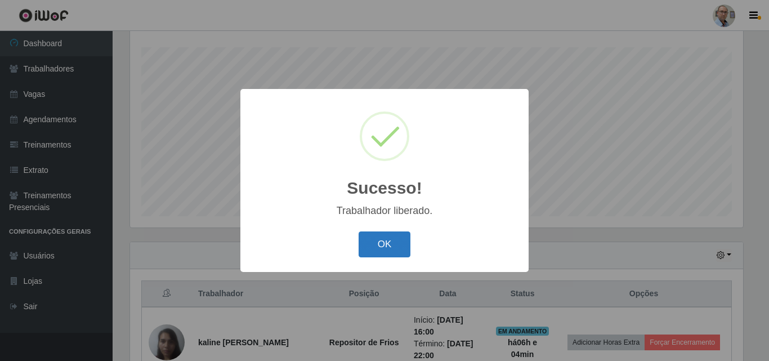
click at [380, 247] on button "OK" at bounding box center [385, 244] width 52 height 26
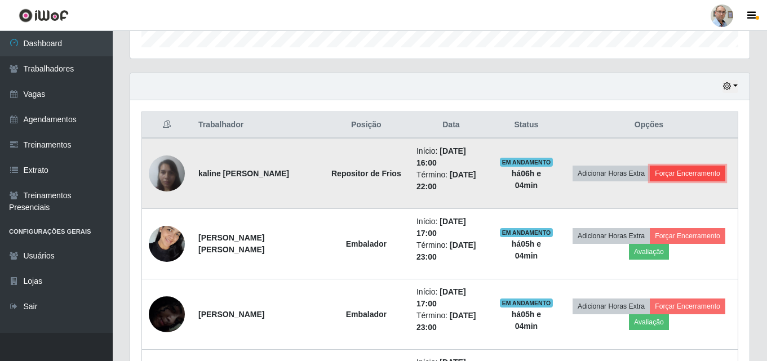
click at [649, 181] on button "Forçar Encerramento" at bounding box center [686, 174] width 75 height 16
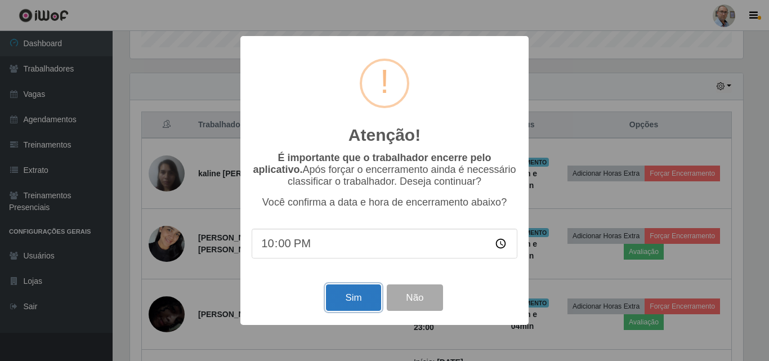
click at [341, 295] on button "Sim" at bounding box center [353, 297] width 55 height 26
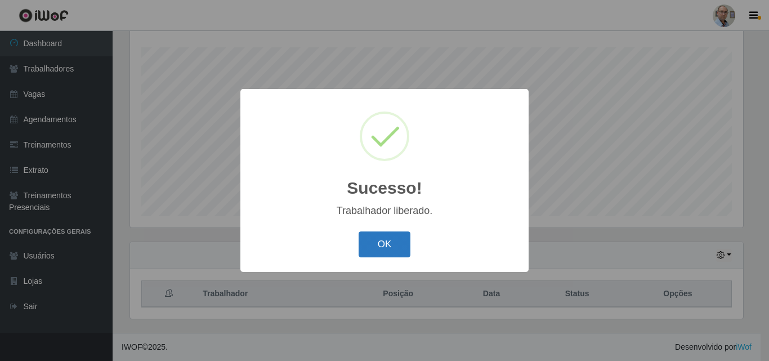
click at [374, 243] on button "OK" at bounding box center [385, 244] width 52 height 26
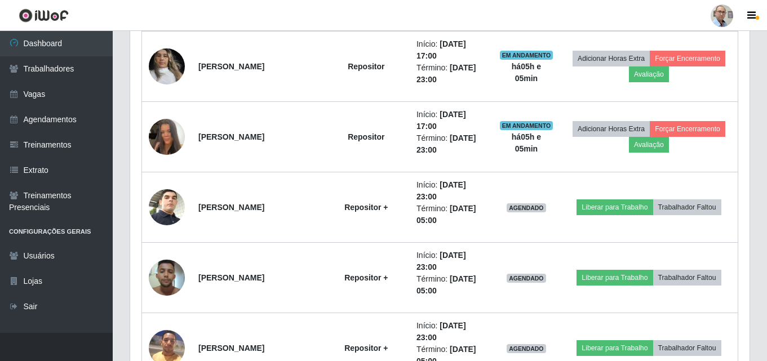
scroll to position [975, 0]
